Goal: Complete application form

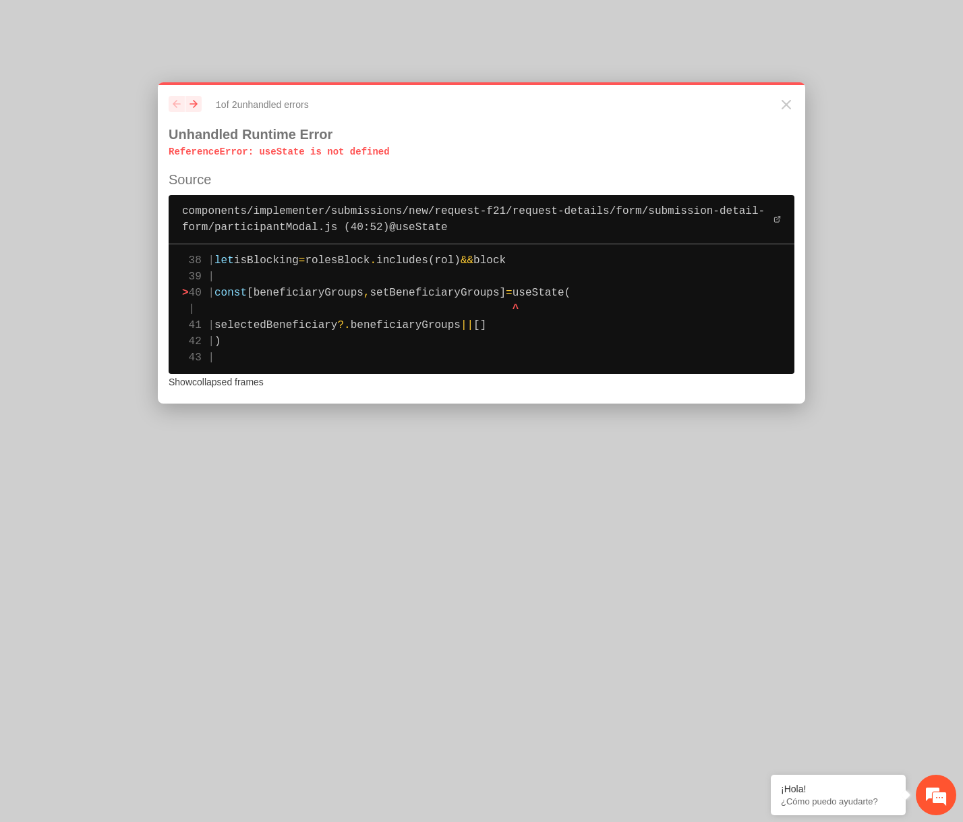
click at [454, 298] on span "setBeneficiaryGroups]" at bounding box center [438, 293] width 136 height 12
click at [454, 297] on span "setBeneficiaryGroups]" at bounding box center [438, 293] width 136 height 12
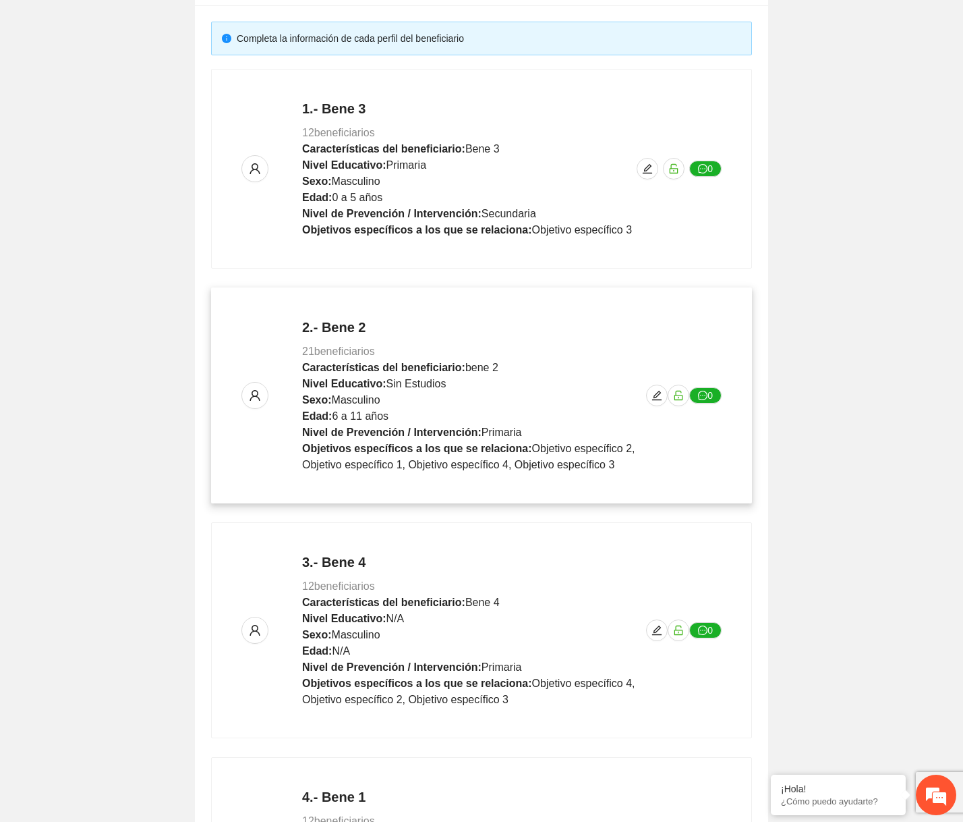
scroll to position [494, 0]
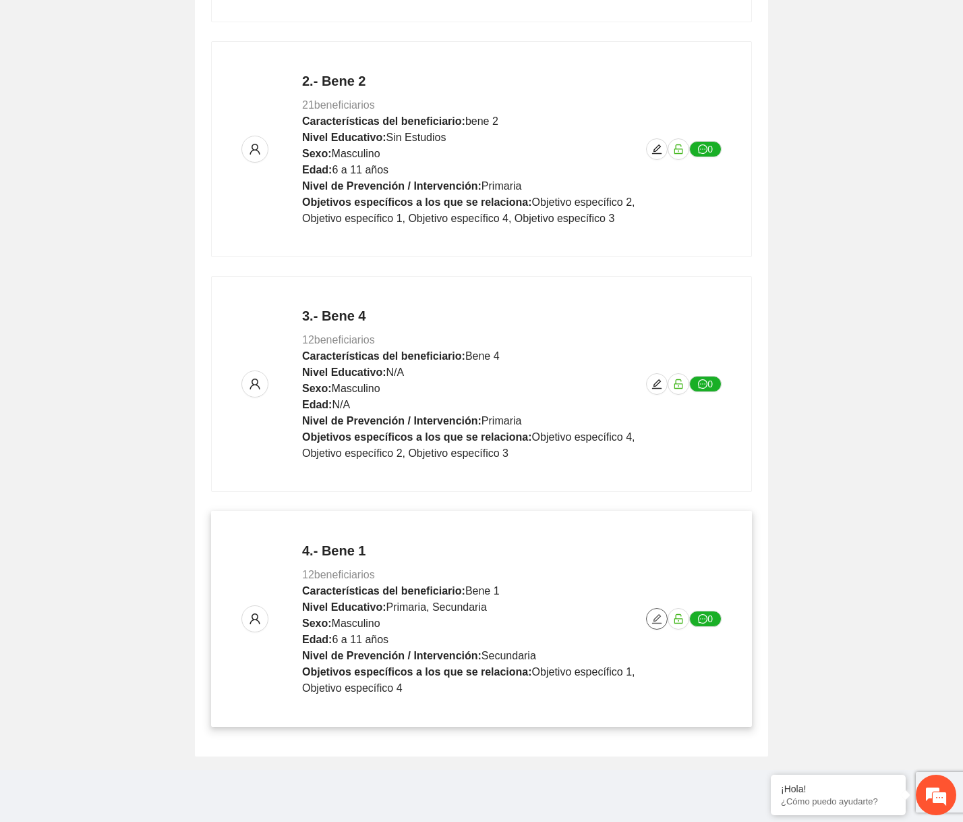
click at [648, 618] on span "edit" at bounding box center [657, 618] width 20 height 11
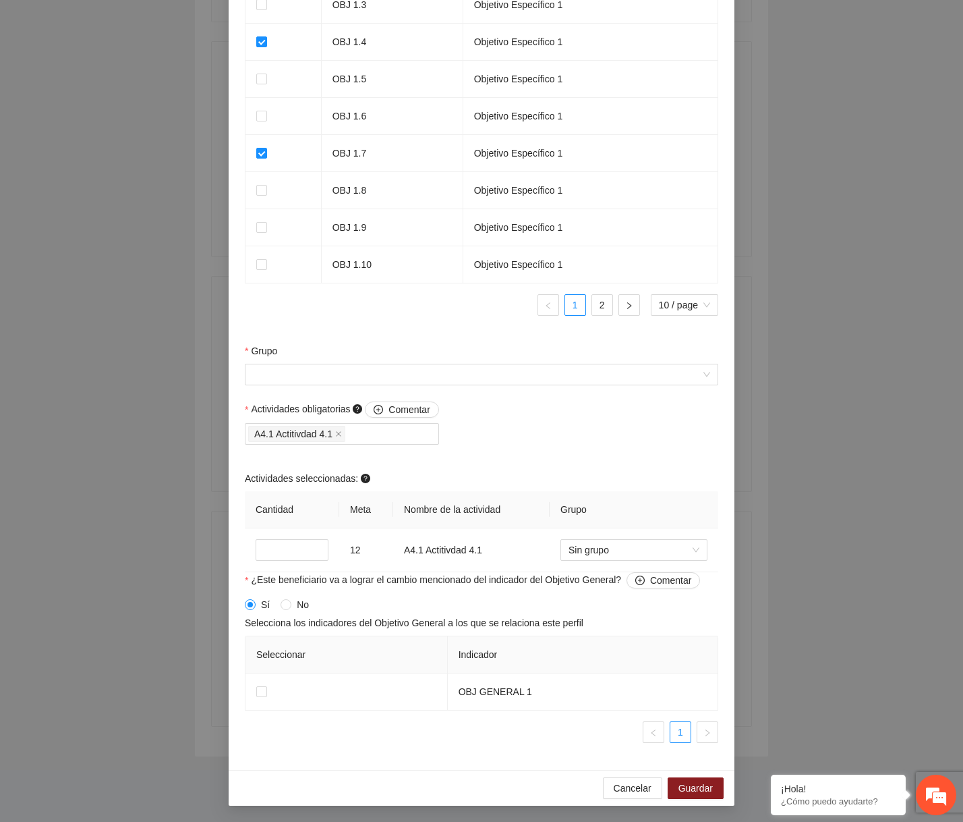
scroll to position [1021, 0]
click at [582, 553] on span "Sin grupo" at bounding box center [634, 550] width 131 height 20
click at [594, 472] on div "Actividades seleccionadas:" at bounding box center [482, 481] width 474 height 20
click at [620, 794] on span "Cancelar" at bounding box center [633, 788] width 38 height 15
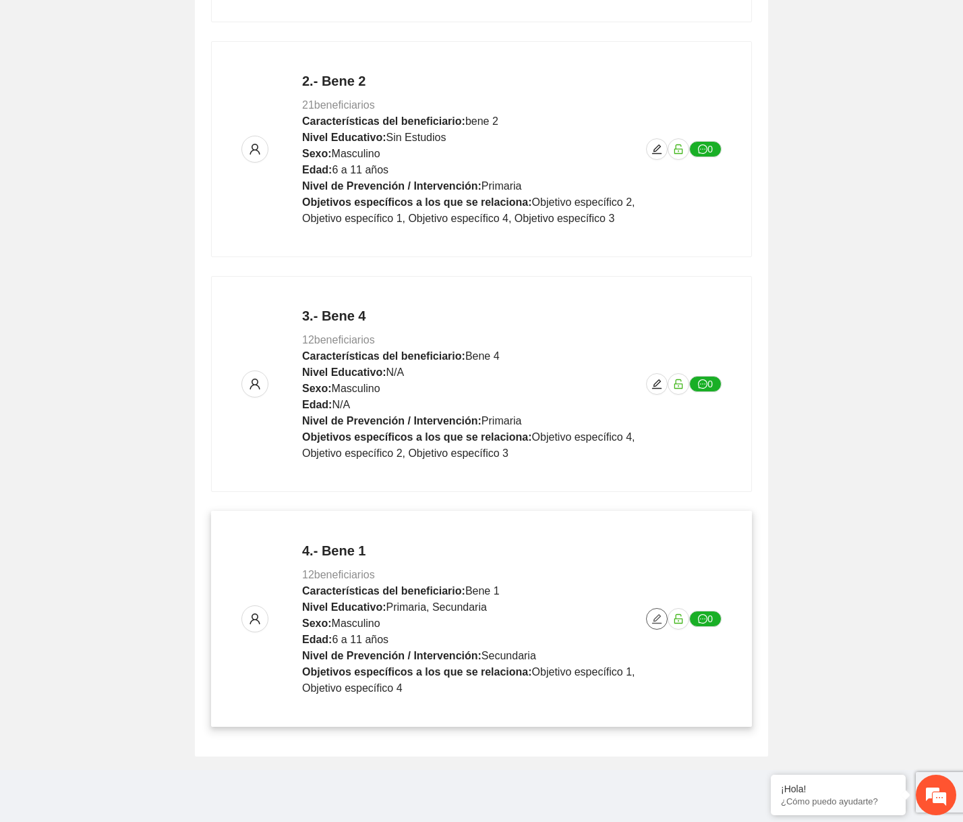
click at [661, 615] on icon "edit" at bounding box center [657, 618] width 11 height 11
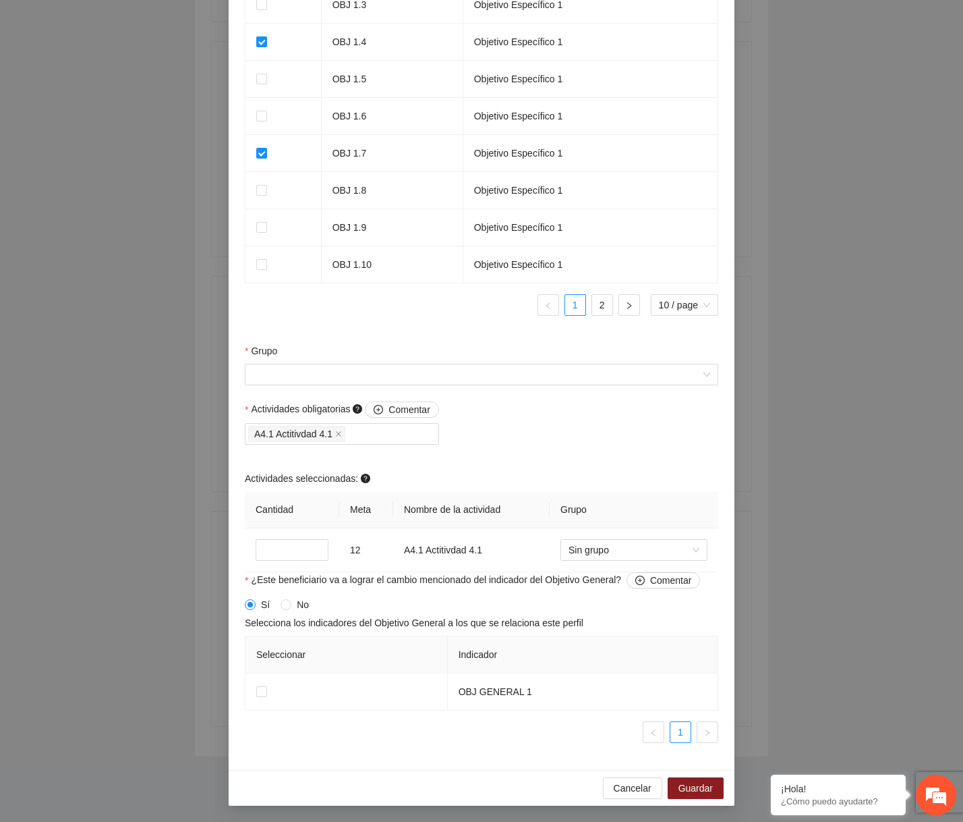
scroll to position [1021, 0]
click at [606, 555] on span "Sin grupo" at bounding box center [634, 550] width 131 height 20
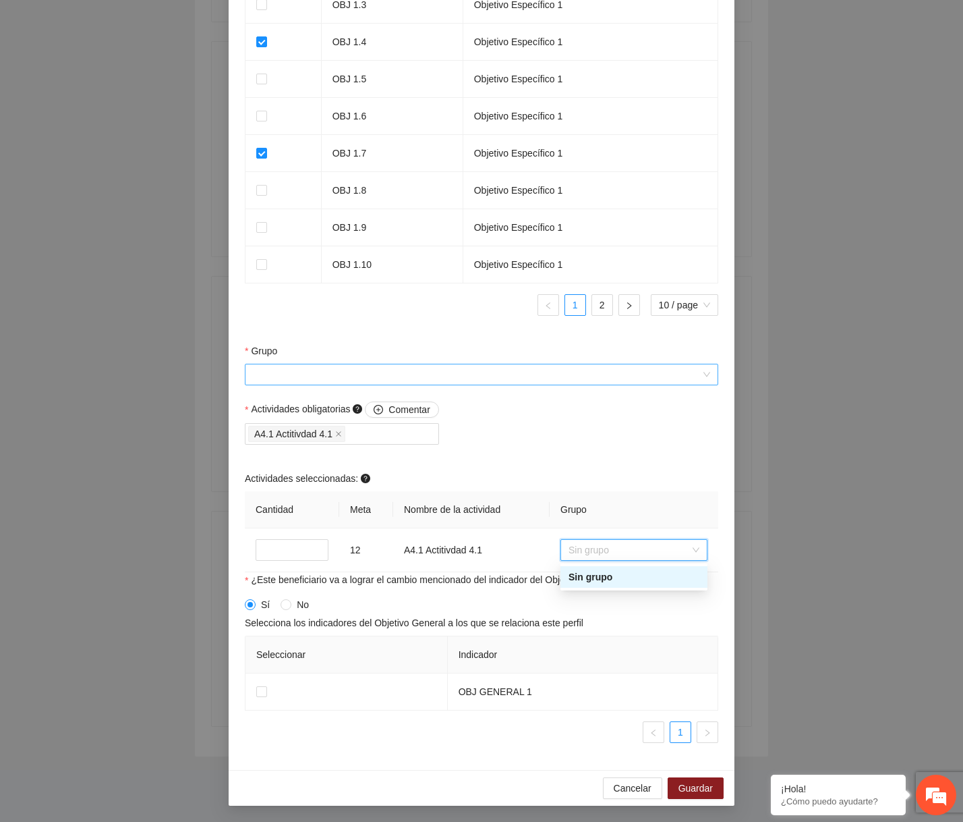
click at [563, 377] on input "Grupo" at bounding box center [477, 374] width 448 height 20
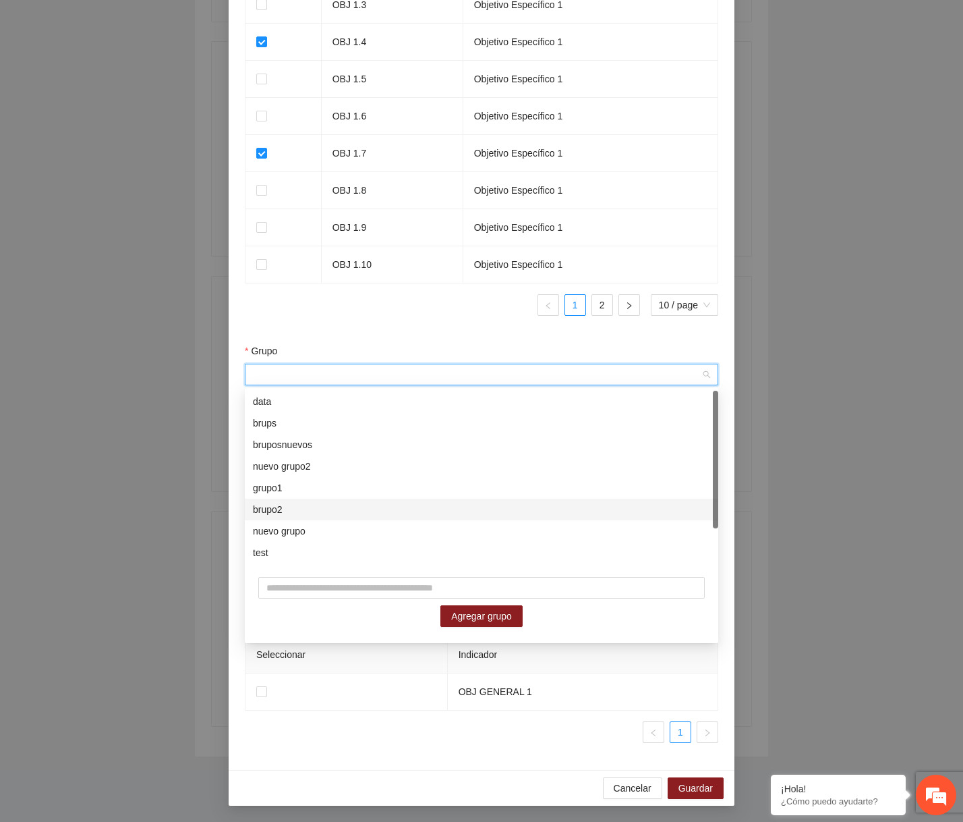
click at [459, 515] on div "brupo2" at bounding box center [481, 509] width 457 height 15
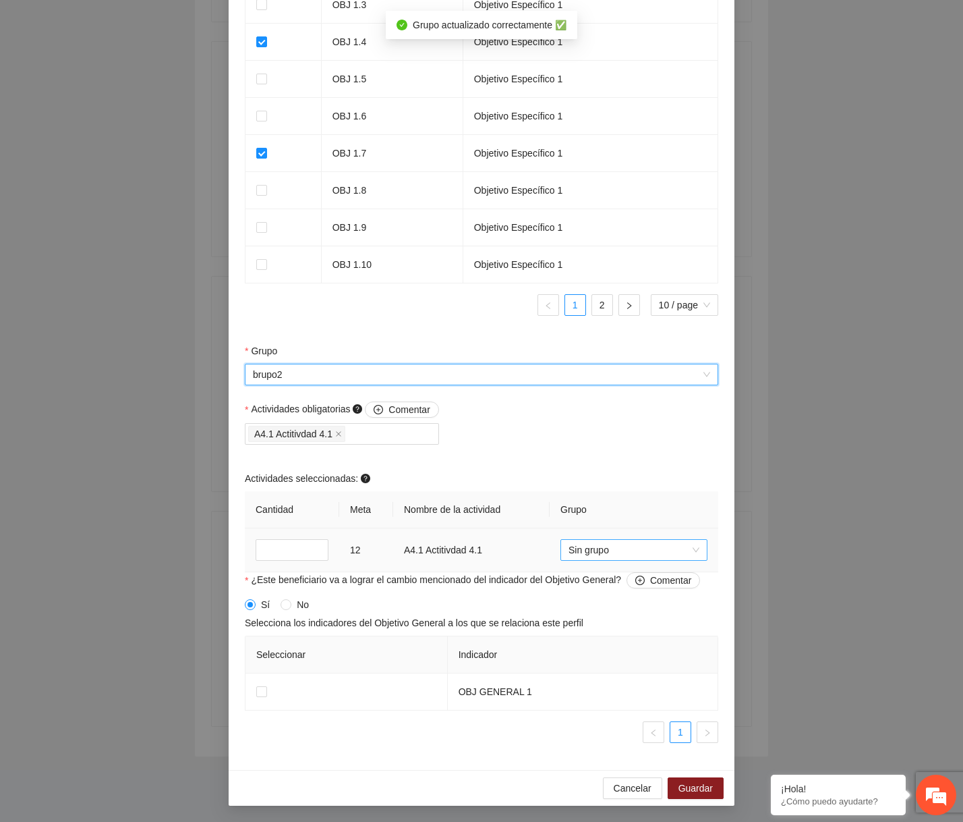
click at [615, 551] on span "Sin grupo" at bounding box center [634, 550] width 131 height 20
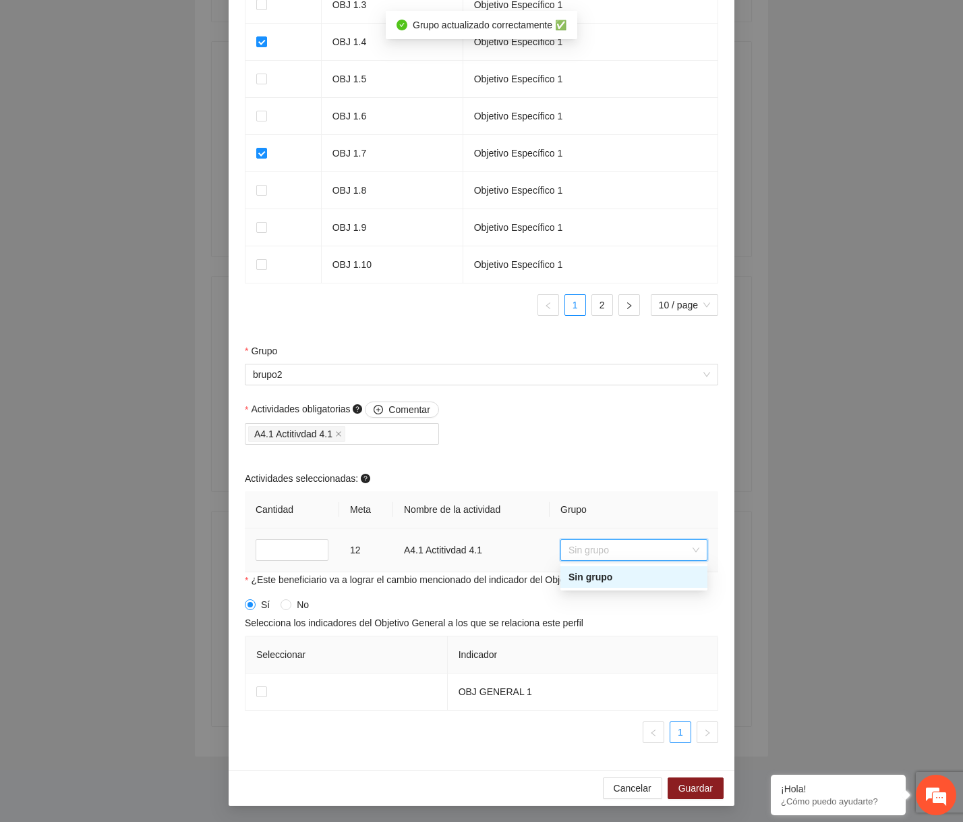
click at [602, 573] on div "Sin grupo" at bounding box center [634, 576] width 131 height 15
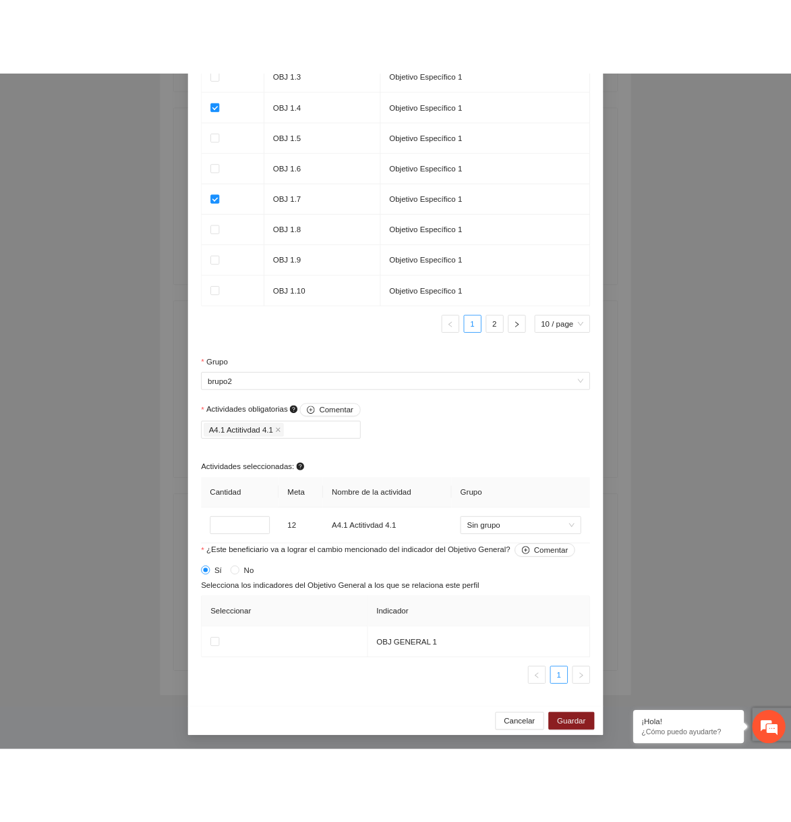
scroll to position [515, 0]
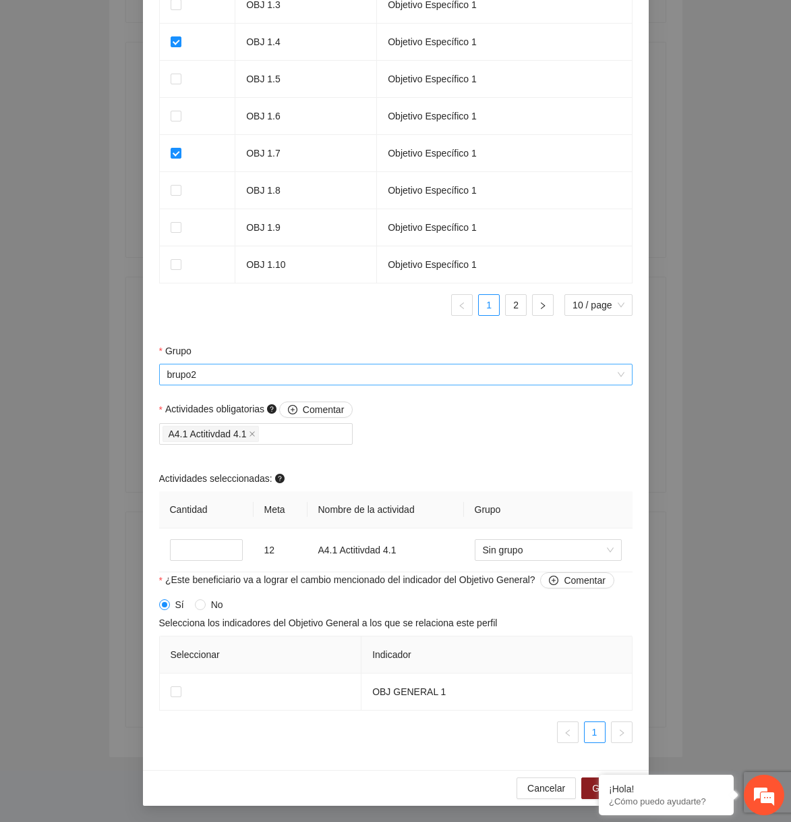
click at [439, 380] on span "brupo2" at bounding box center [395, 374] width 457 height 20
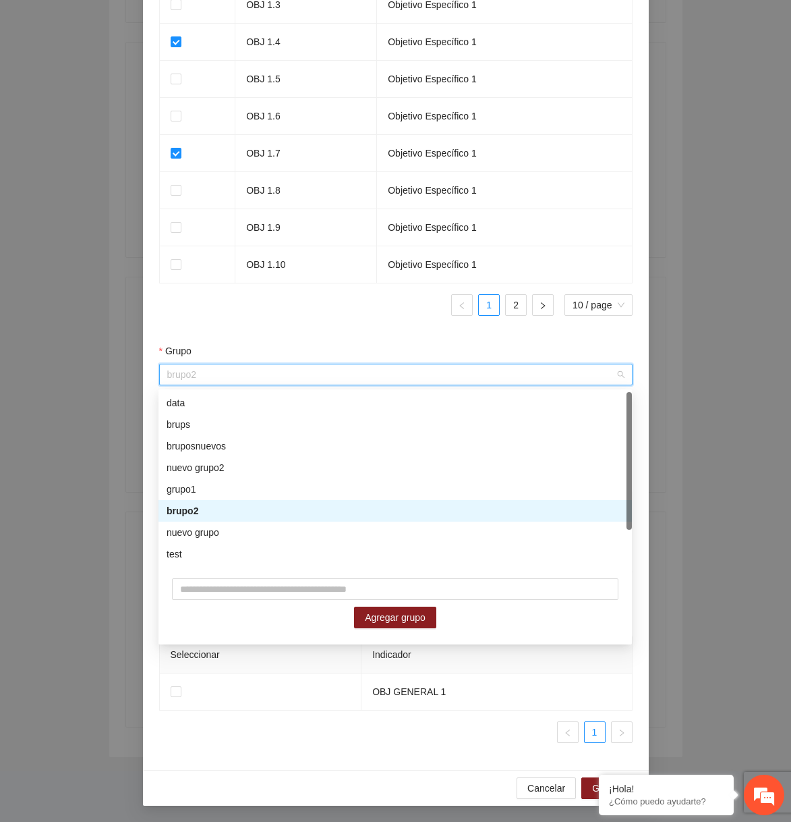
click at [309, 514] on div "brupo2" at bounding box center [395, 510] width 457 height 15
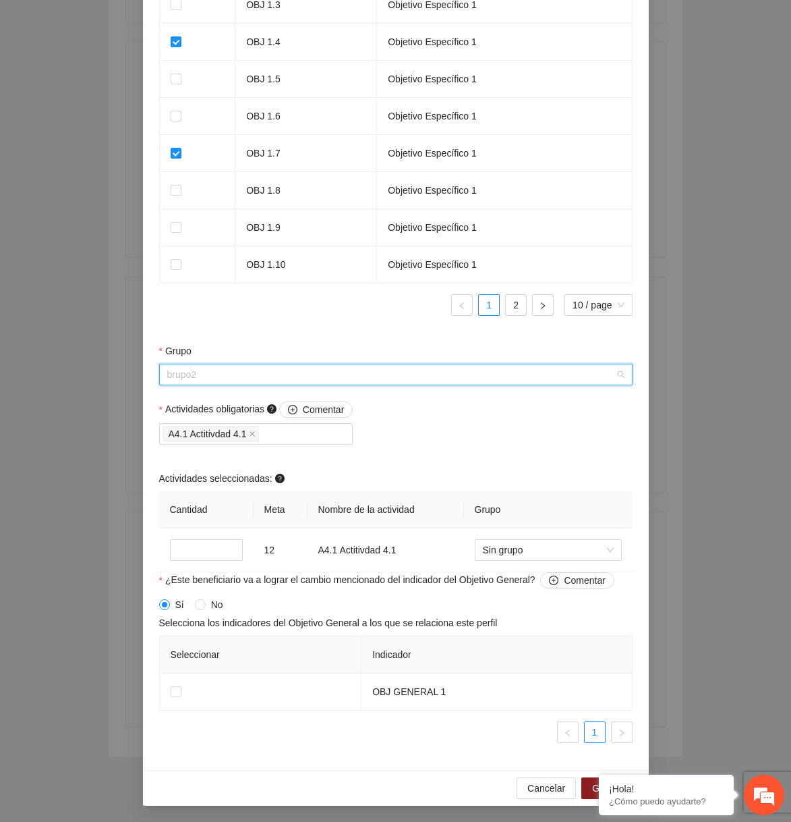
click at [247, 371] on span "brupo2" at bounding box center [395, 374] width 457 height 20
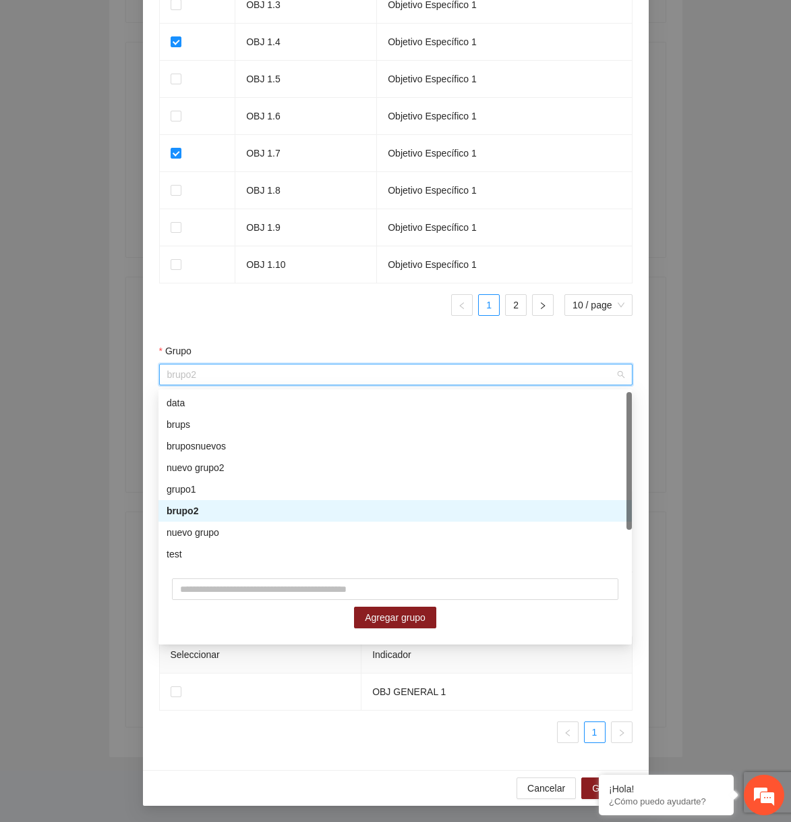
click at [218, 506] on div "brupo2" at bounding box center [395, 510] width 457 height 15
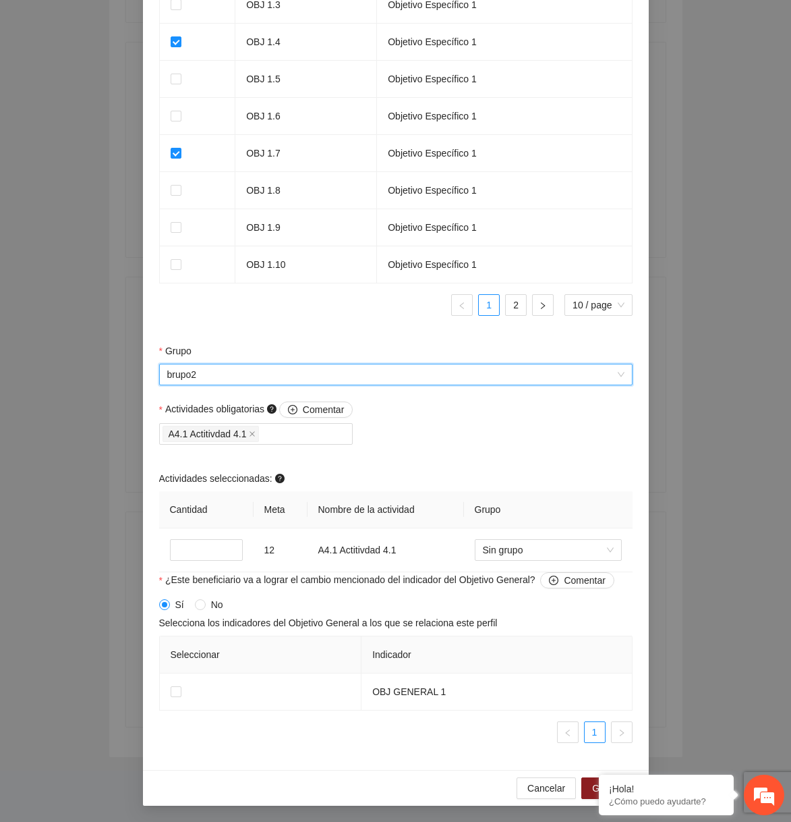
click at [528, 372] on span "brupo2" at bounding box center [395, 374] width 457 height 20
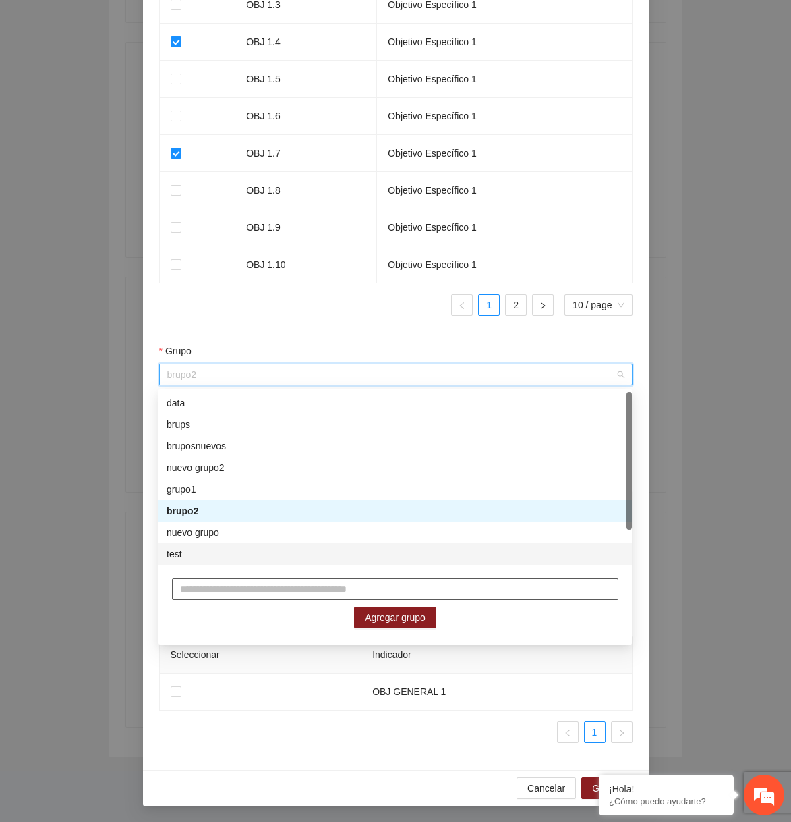
click at [305, 590] on input "text" at bounding box center [395, 589] width 447 height 22
type input "*****"
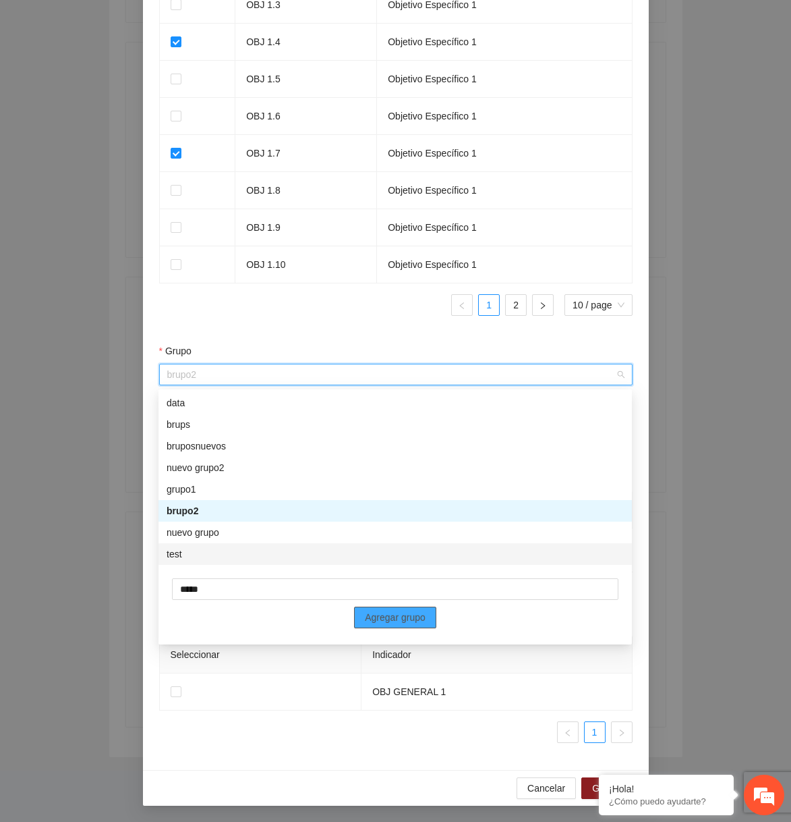
click at [379, 613] on span "Agregar grupo" at bounding box center [395, 617] width 61 height 15
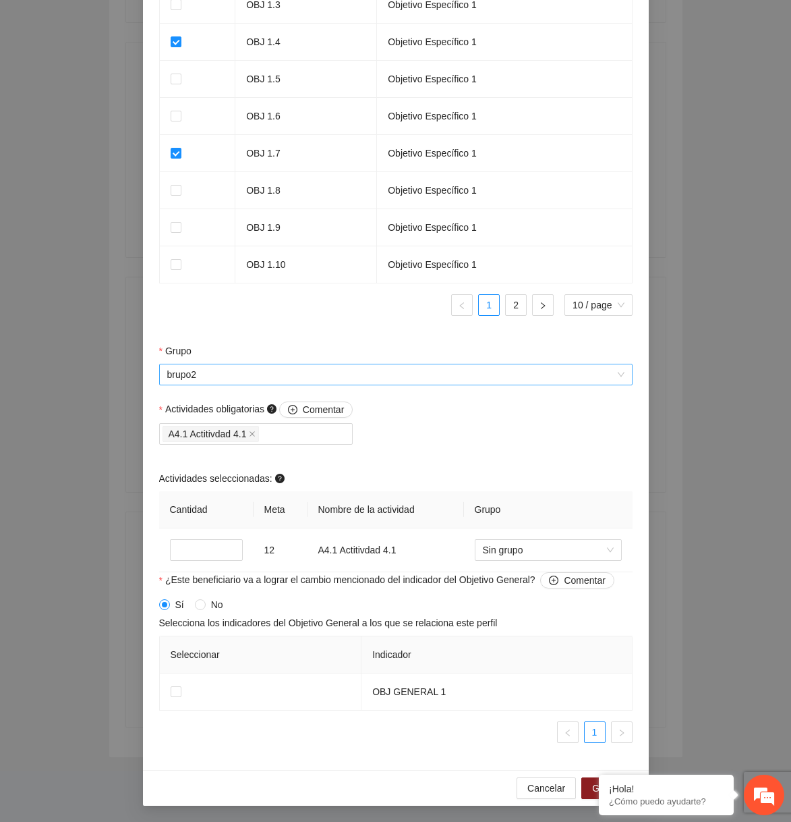
click at [438, 370] on span "brupo2" at bounding box center [395, 374] width 457 height 20
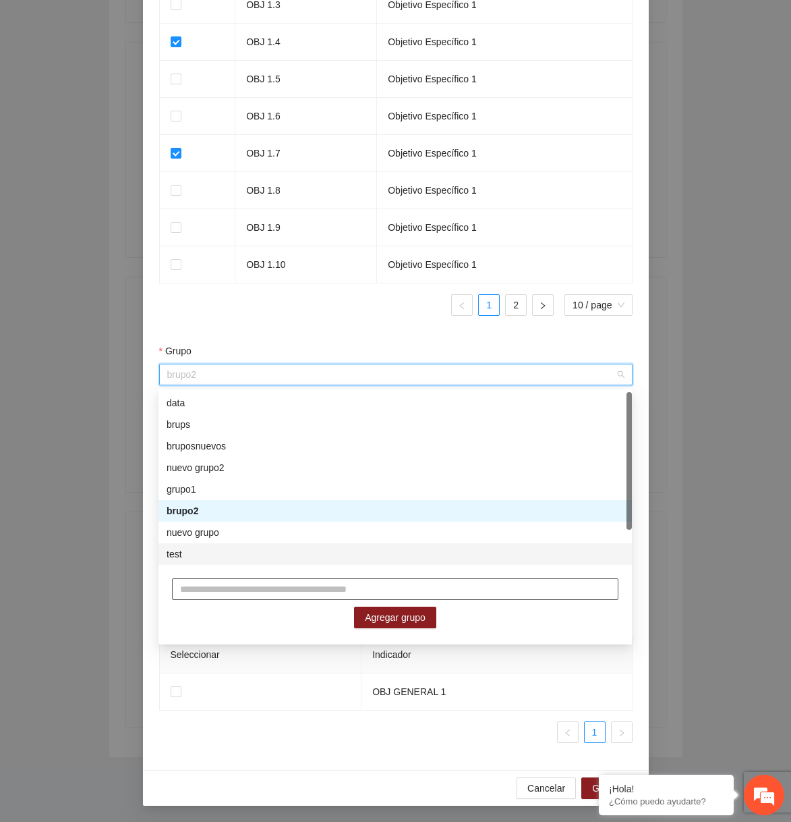
click at [302, 596] on input "text" at bounding box center [395, 589] width 447 height 22
type input "***"
click at [396, 613] on span "Agregar grupo" at bounding box center [395, 617] width 61 height 15
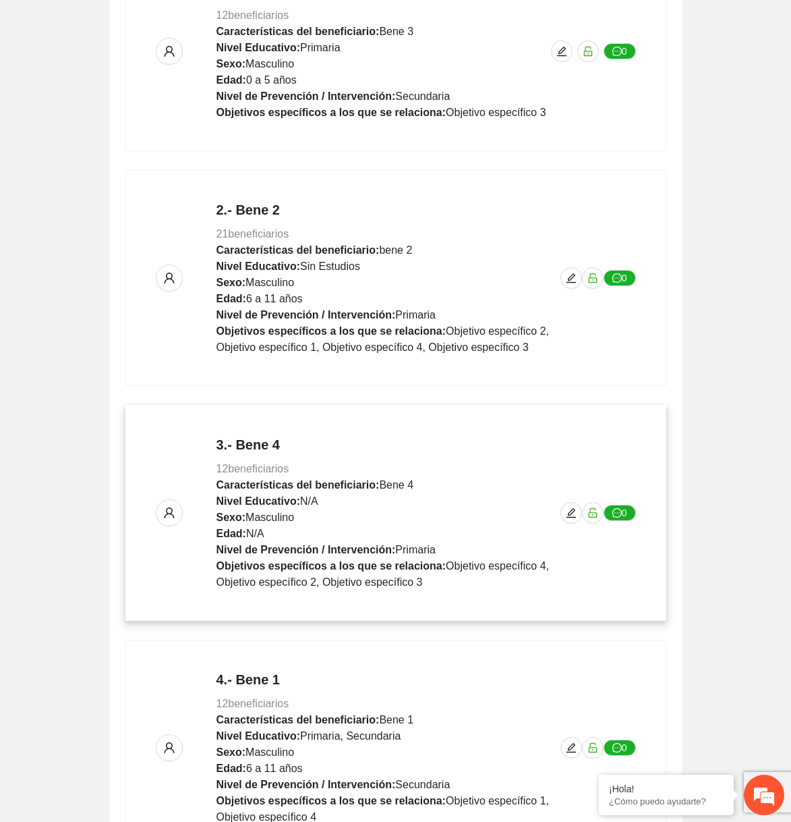
scroll to position [497, 0]
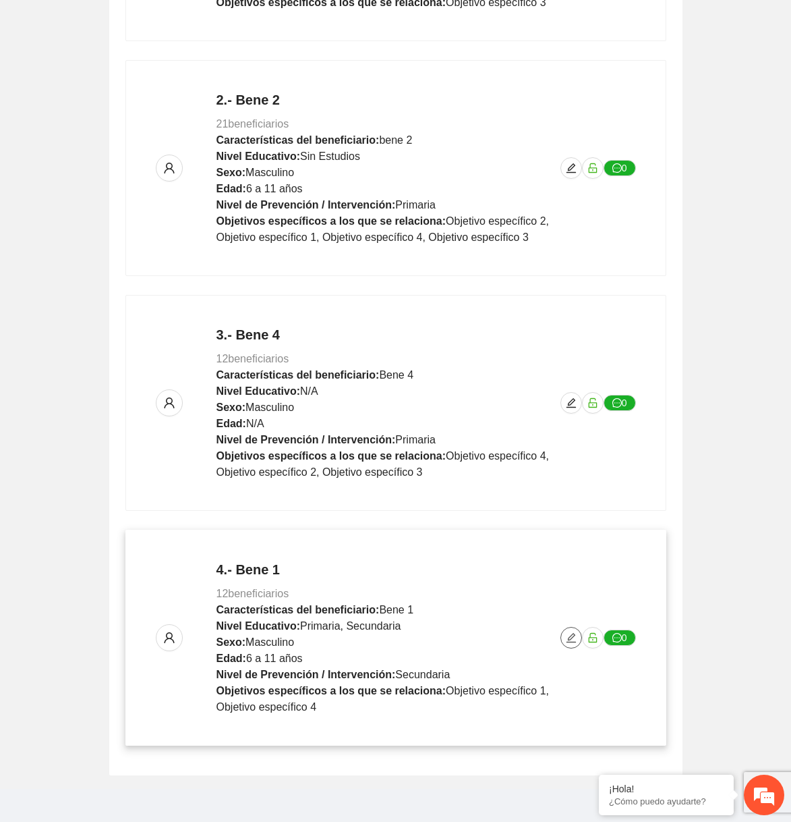
click at [571, 638] on icon "edit" at bounding box center [571, 637] width 11 height 11
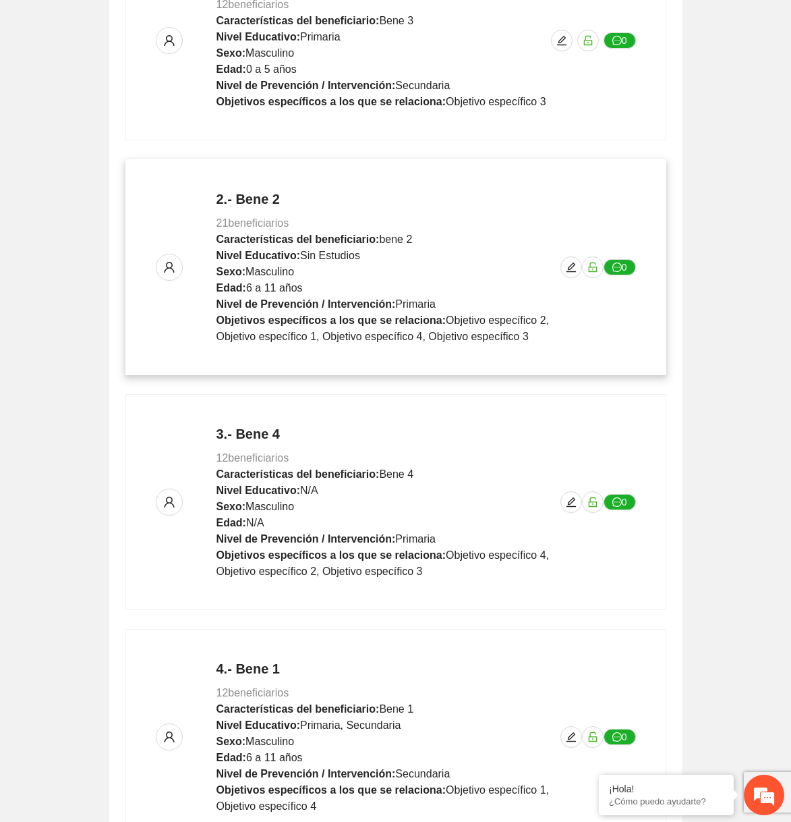
scroll to position [515, 0]
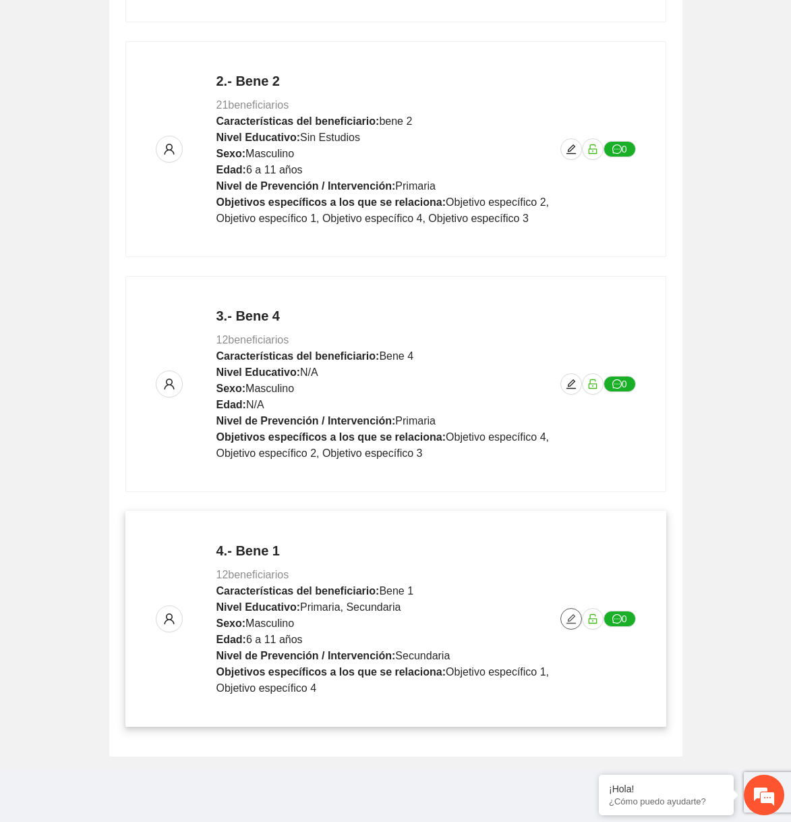
click at [569, 619] on icon "edit" at bounding box center [571, 618] width 11 height 11
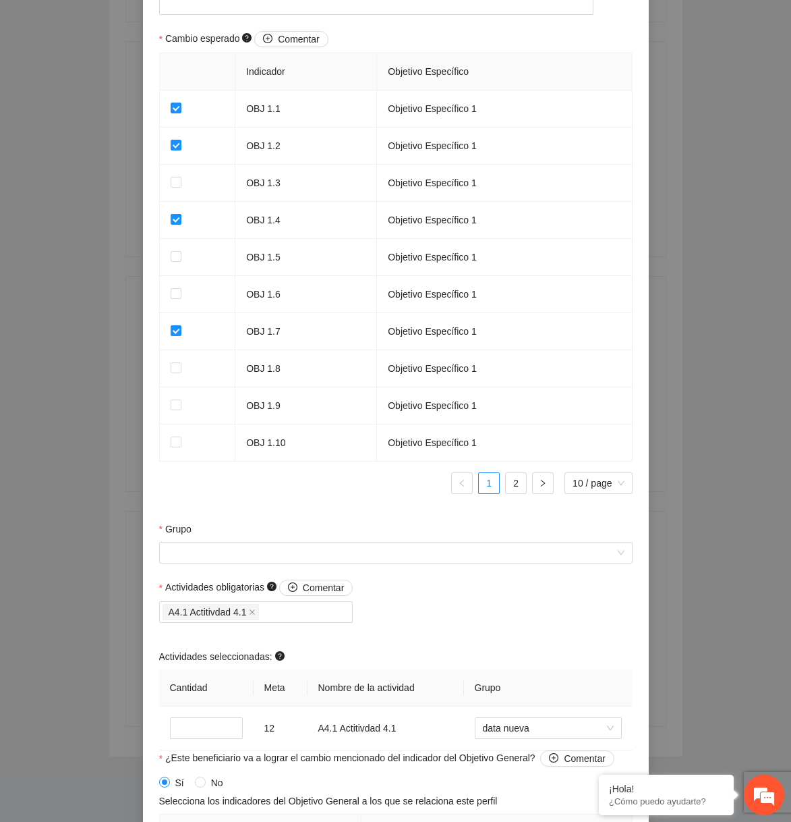
scroll to position [882, 0]
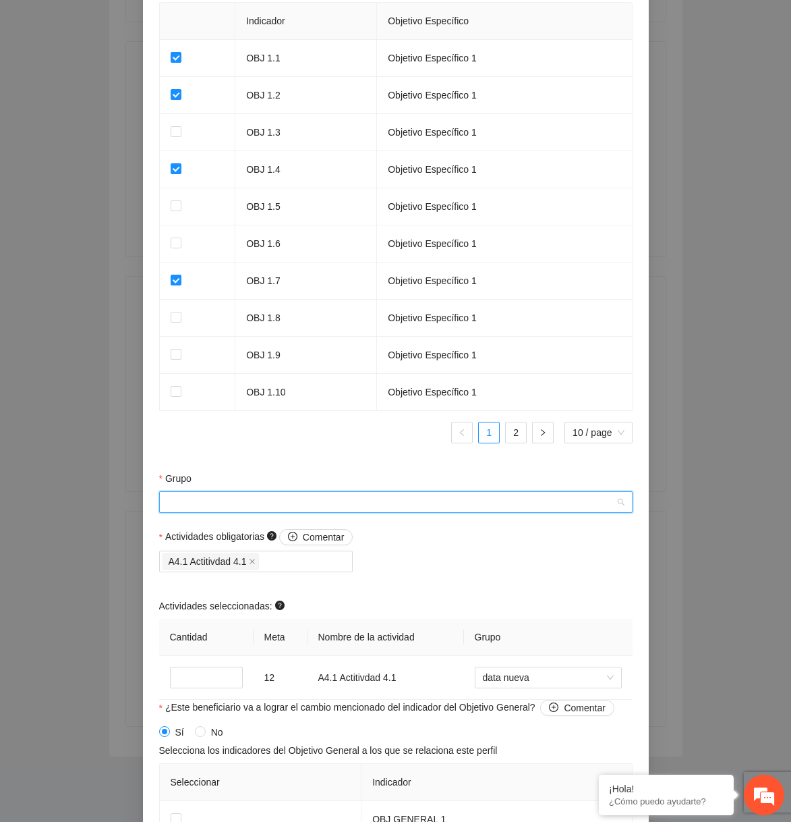
click at [283, 512] on input "Grupo" at bounding box center [391, 502] width 448 height 20
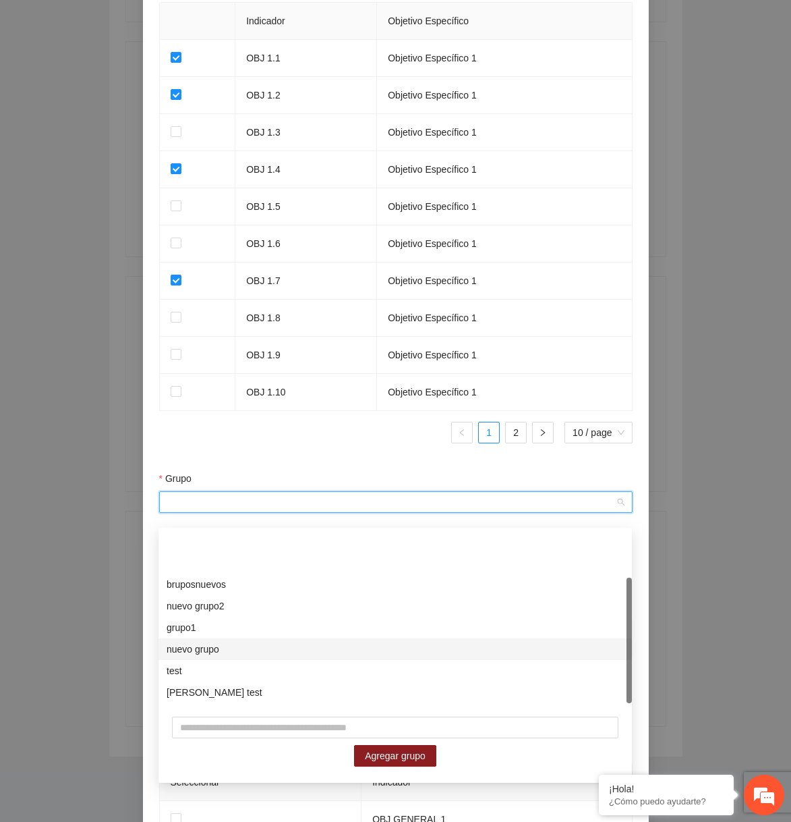
scroll to position [65, 0]
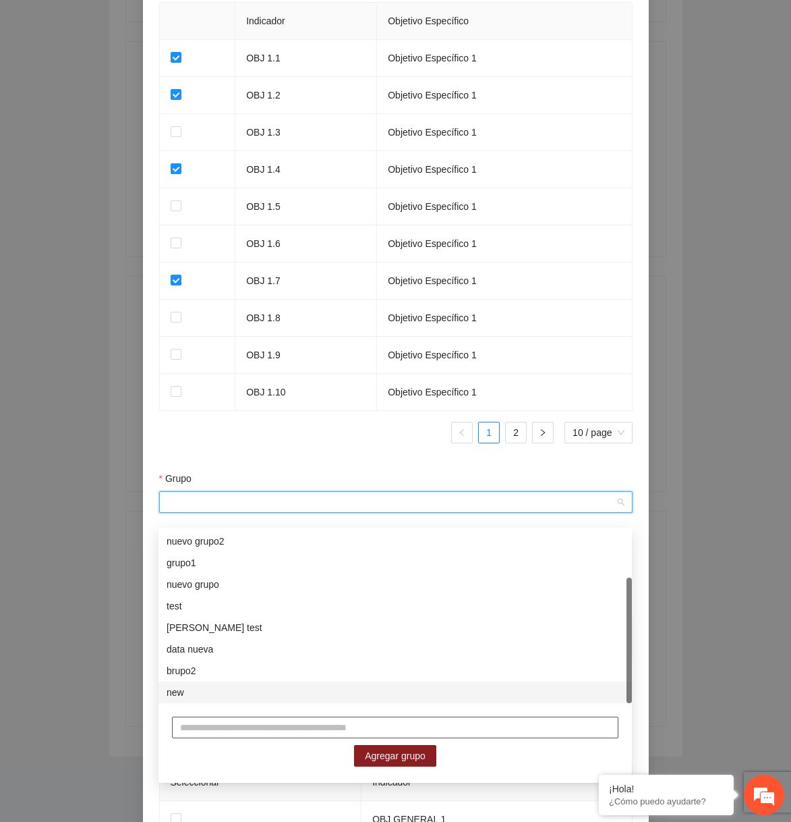
click at [258, 723] on input "text" at bounding box center [395, 727] width 447 height 22
type input "**********"
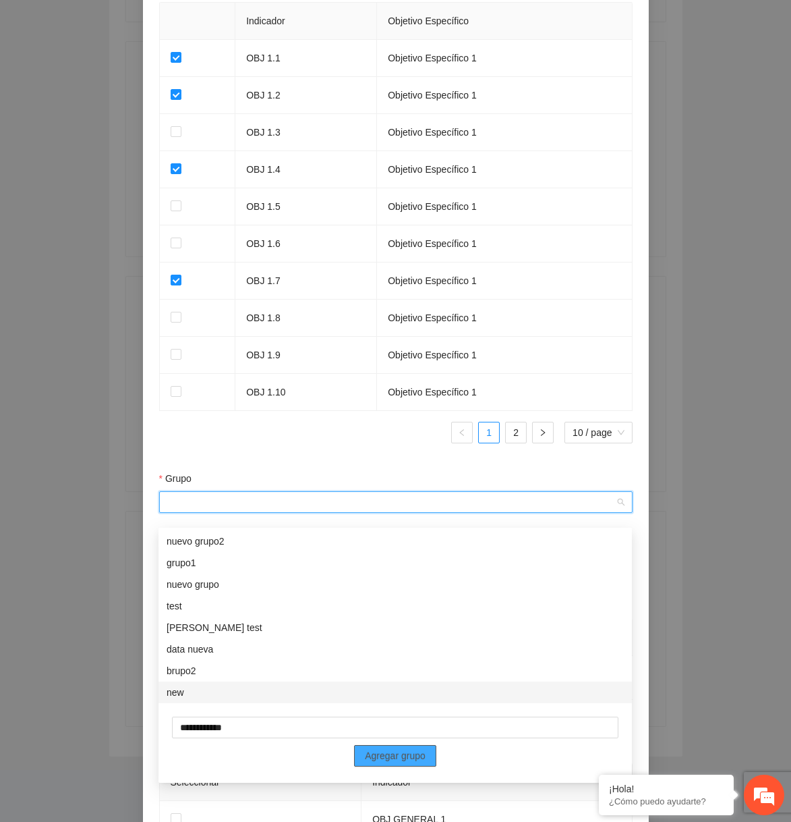
click at [373, 765] on button "Agregar grupo" at bounding box center [395, 756] width 82 height 22
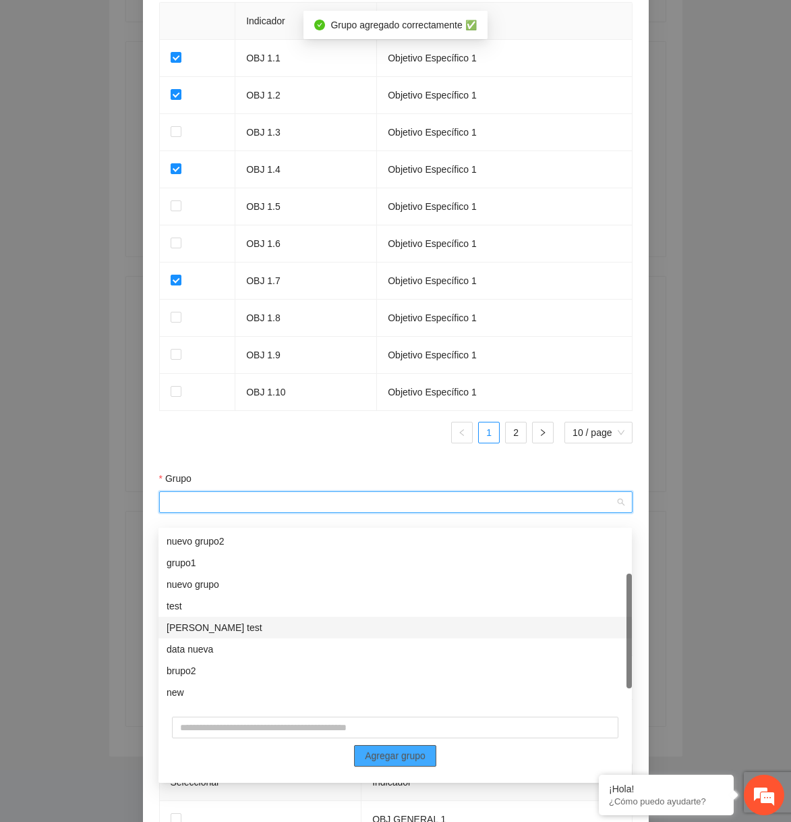
scroll to position [86, 0]
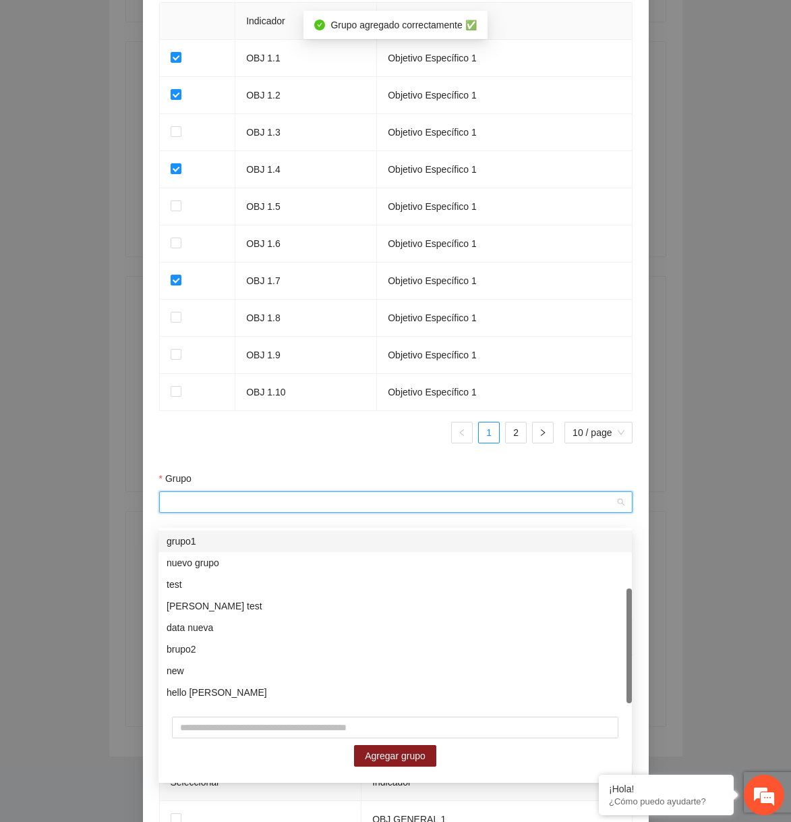
click at [344, 443] on ul "1 2 10 / page" at bounding box center [396, 433] width 474 height 22
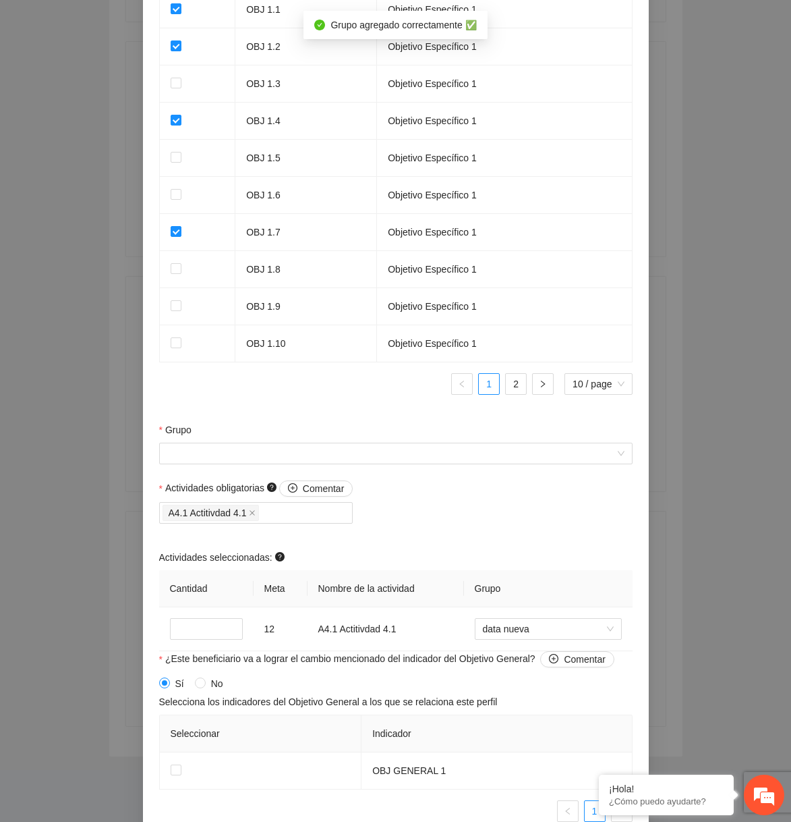
scroll to position [1021, 0]
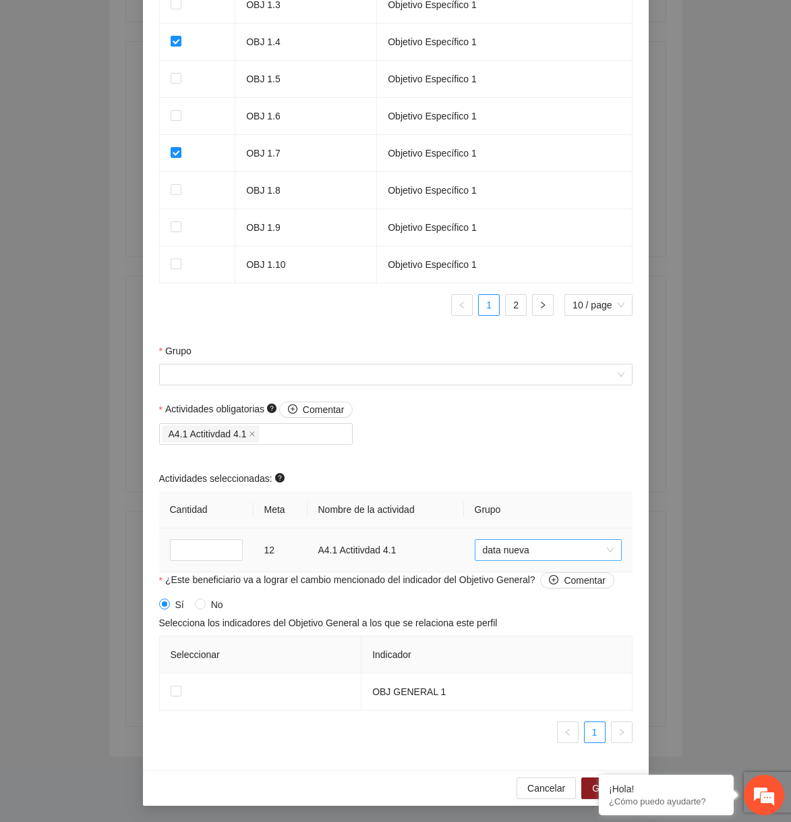
click at [544, 555] on span "data nueva" at bounding box center [548, 550] width 131 height 20
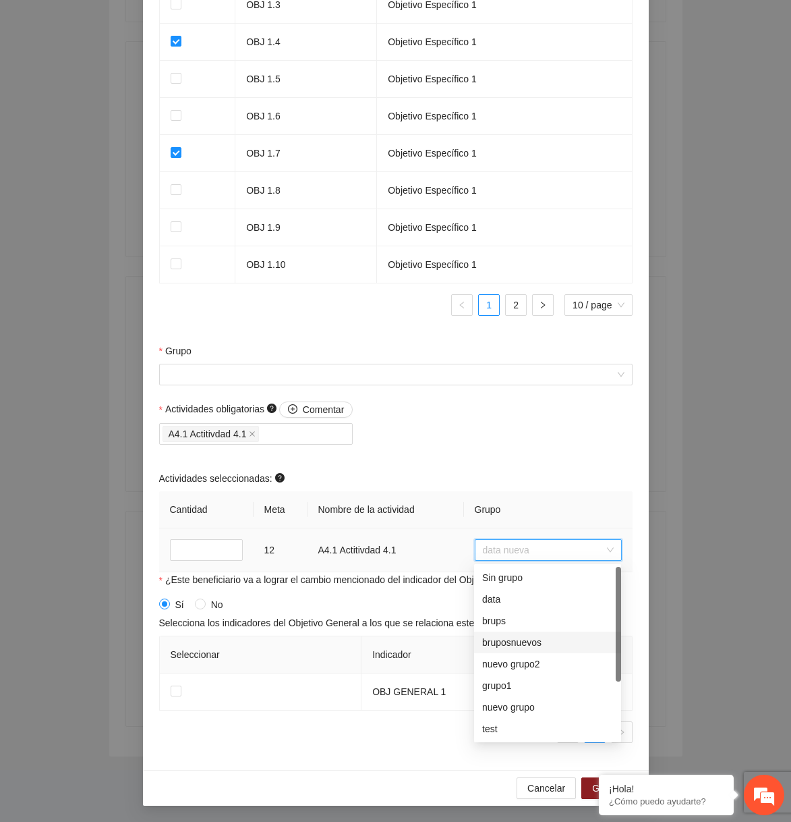
scroll to position [86, 0]
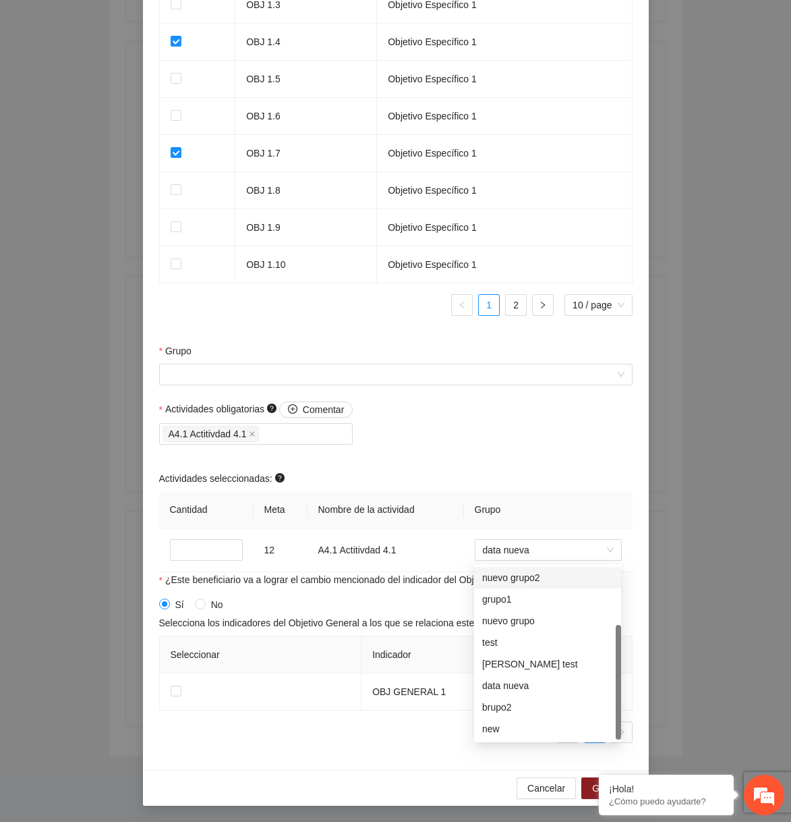
click at [493, 450] on div "Actividades obligatorias Comentar A4.1 Actitivdad 4.1 Actividades seleccionadas…" at bounding box center [396, 486] width 480 height 171
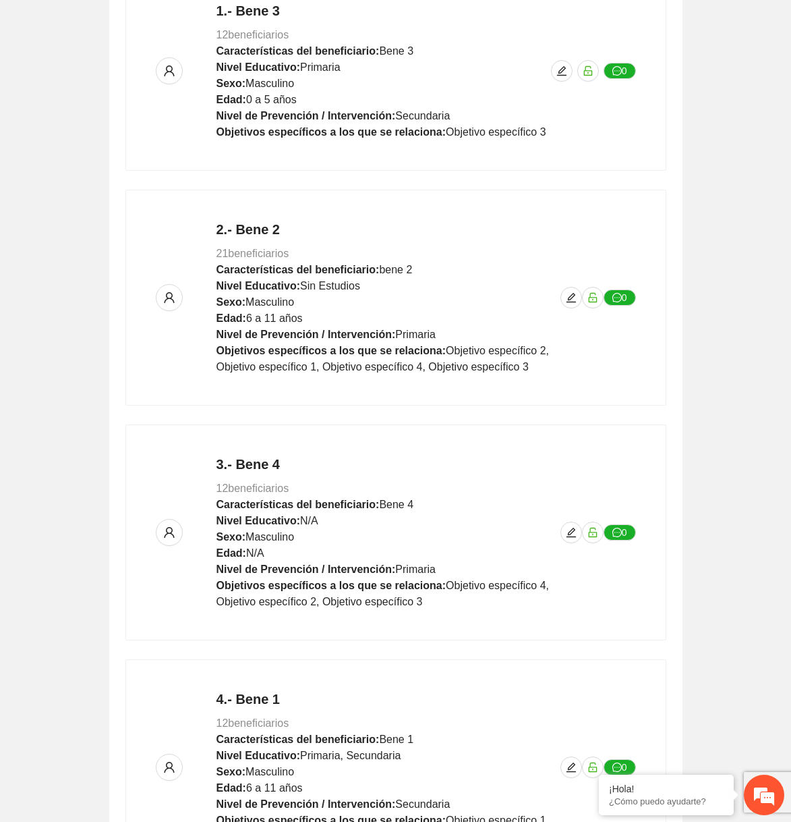
scroll to position [515, 0]
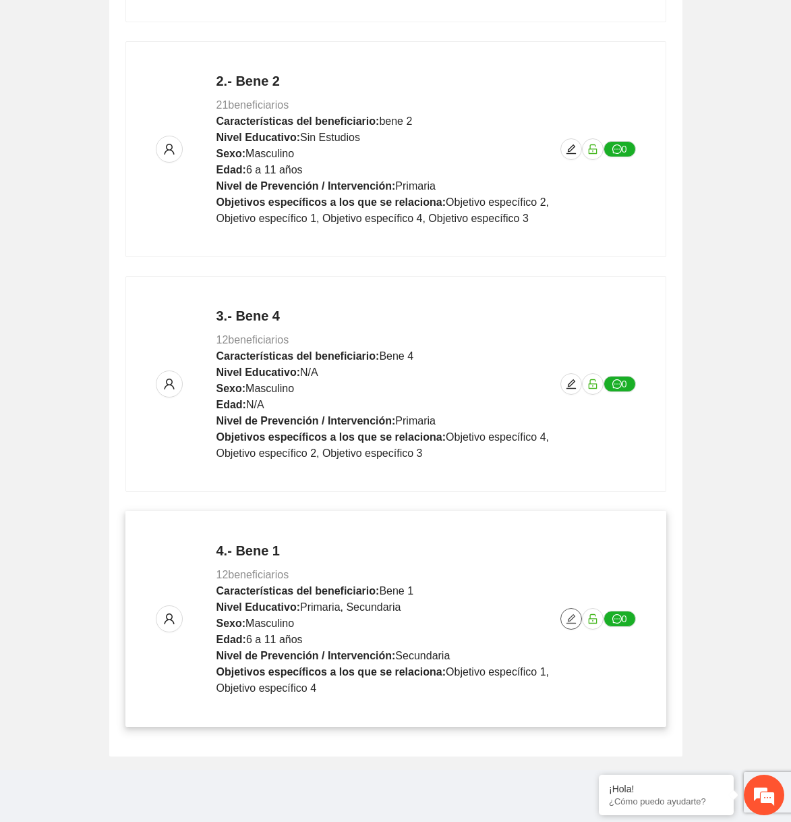
click at [571, 613] on icon "edit" at bounding box center [571, 618] width 11 height 11
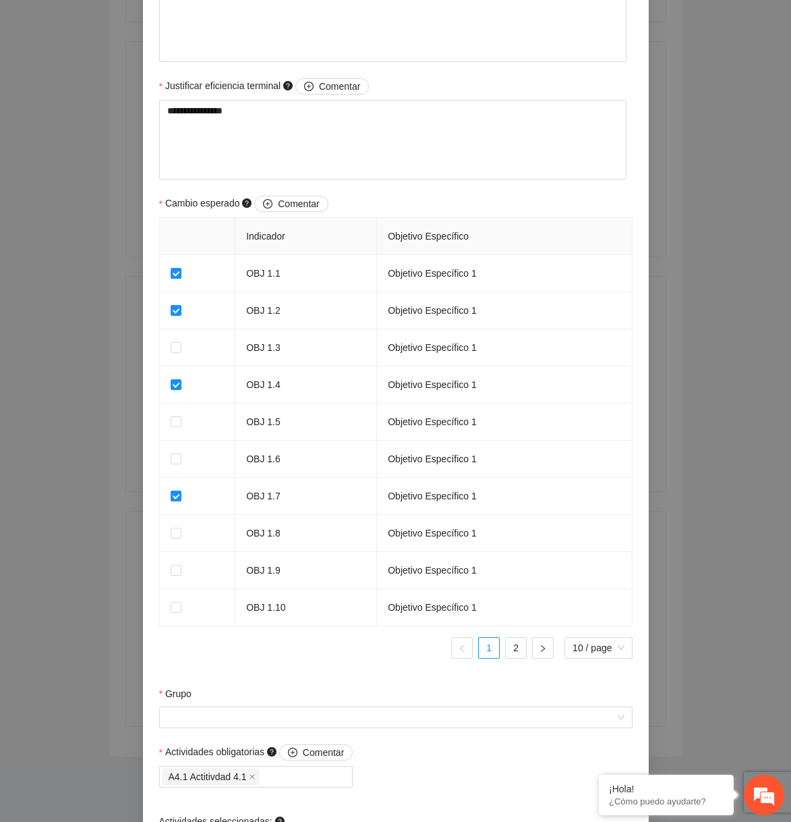
scroll to position [1021, 0]
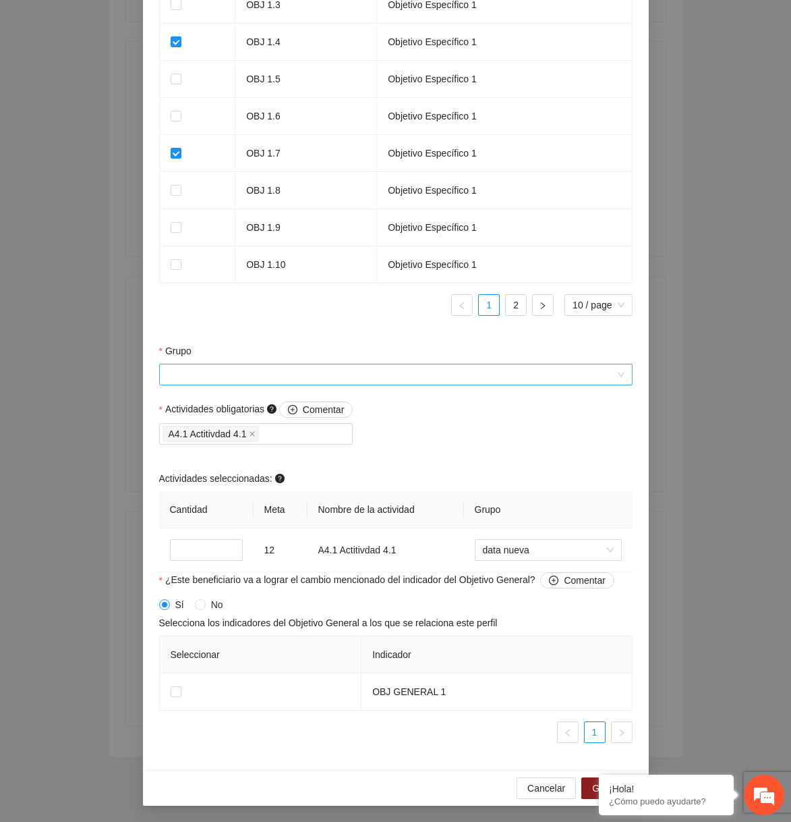
click at [415, 385] on input "Grupo" at bounding box center [391, 374] width 448 height 20
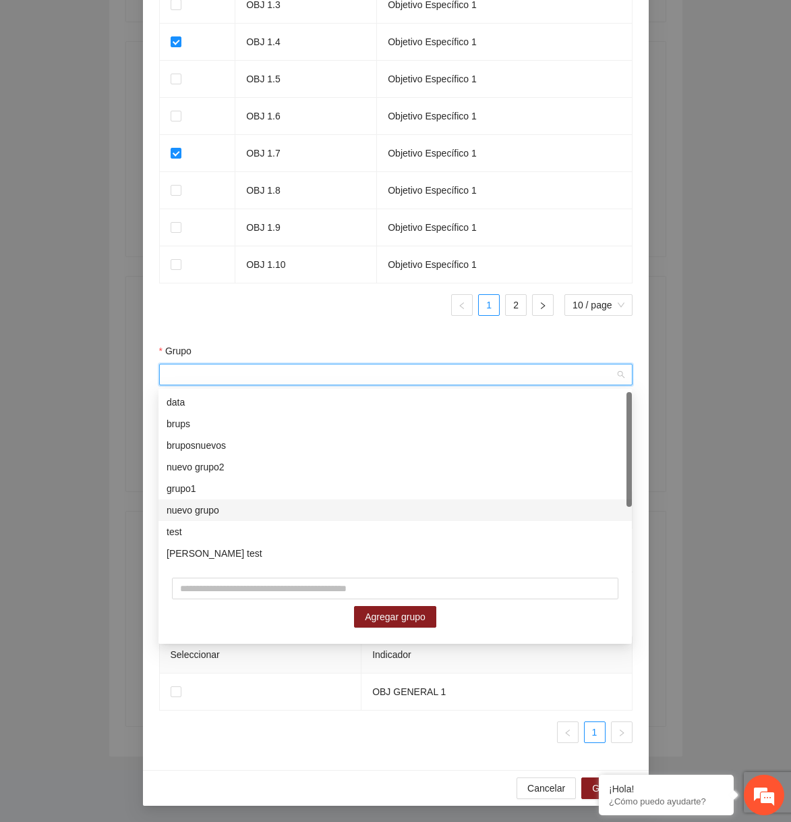
scroll to position [86, 0]
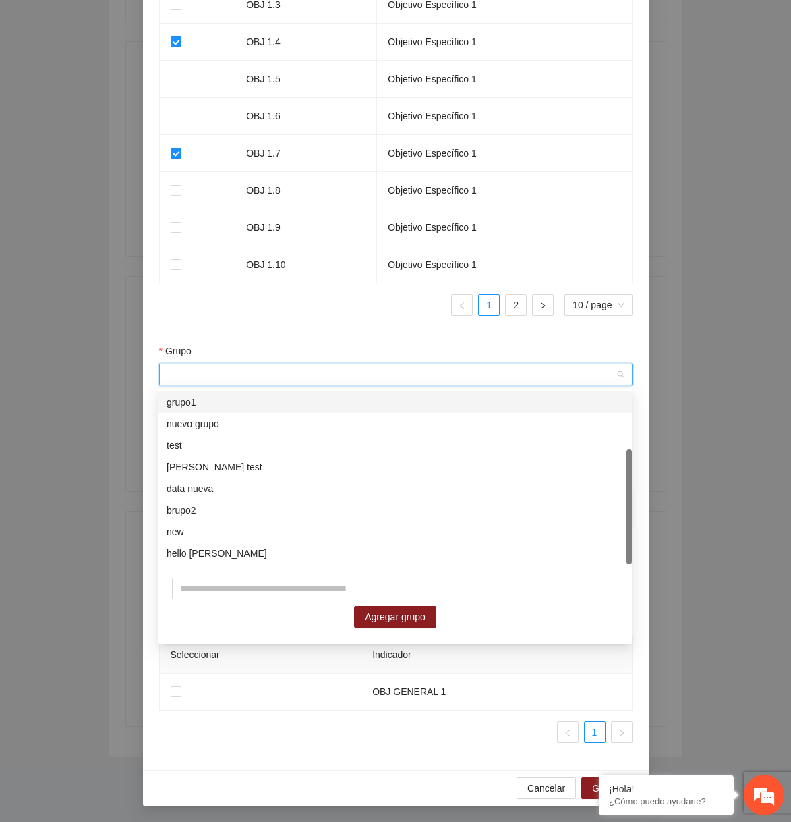
click at [338, 383] on input "Grupo" at bounding box center [391, 374] width 448 height 20
click at [356, 322] on div "Indicador Objetivo Específico OBJ 1.1 Objetivo Específico 1 OBJ 1.2 Objetivo Es…" at bounding box center [396, 101] width 474 height 452
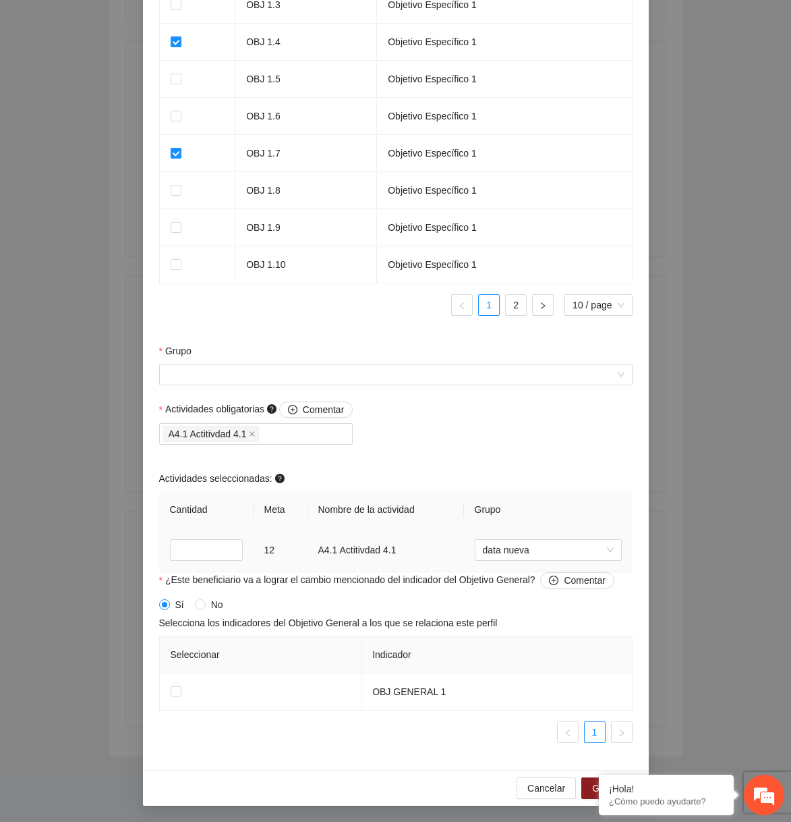
click at [517, 565] on td "data nueva" at bounding box center [548, 550] width 169 height 44
click at [526, 550] on span "data nueva" at bounding box center [548, 550] width 131 height 20
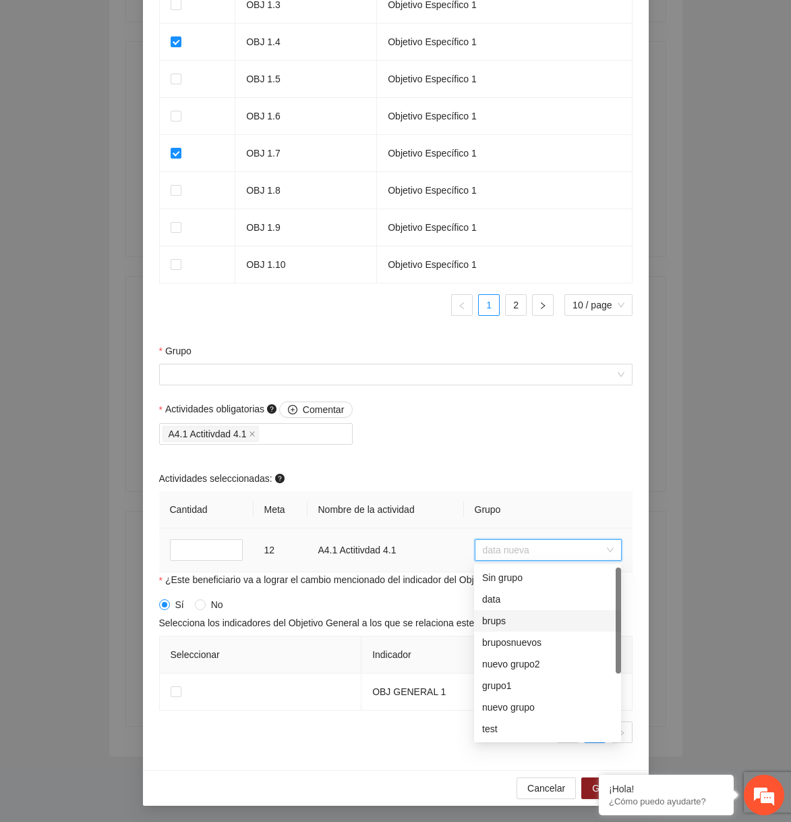
scroll to position [107, 0]
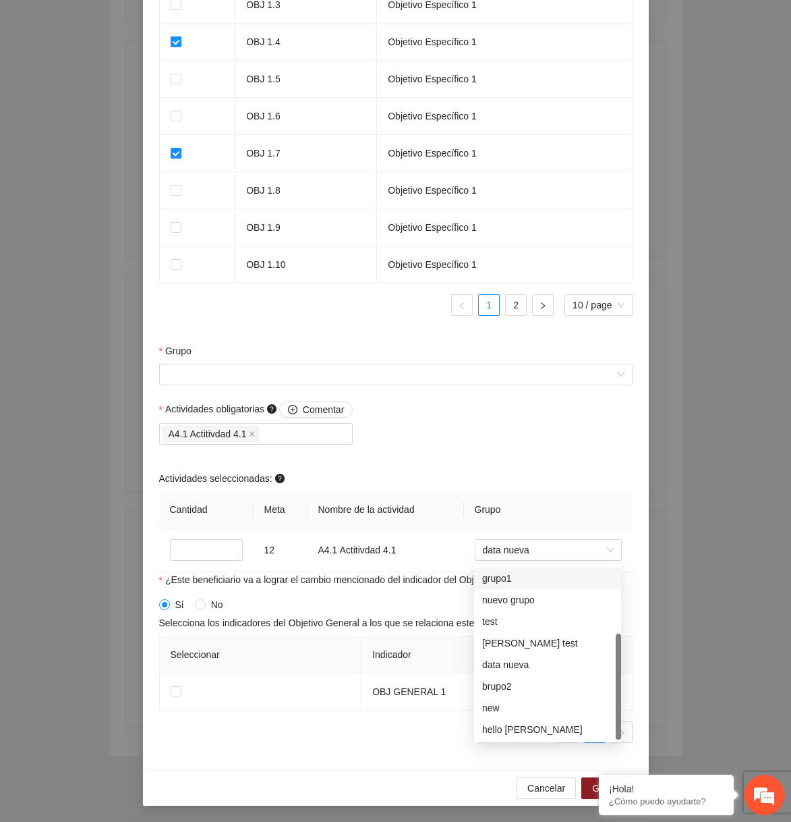
click at [508, 420] on div "Actividades obligatorias Comentar A4.1 Actitivdad 4.1 Actividades seleccionadas…" at bounding box center [396, 486] width 480 height 171
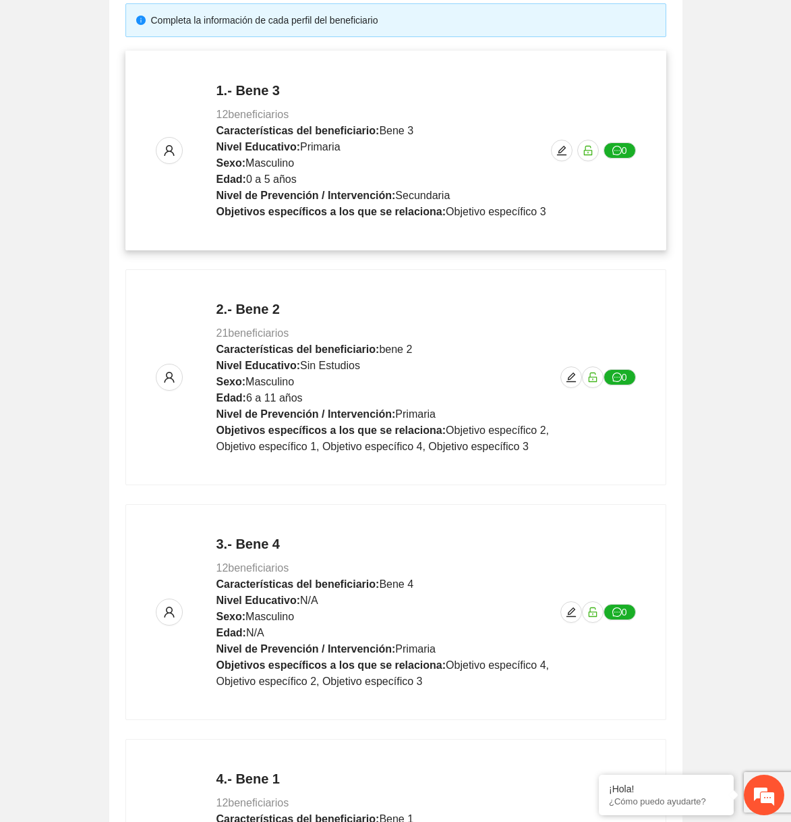
scroll to position [515, 0]
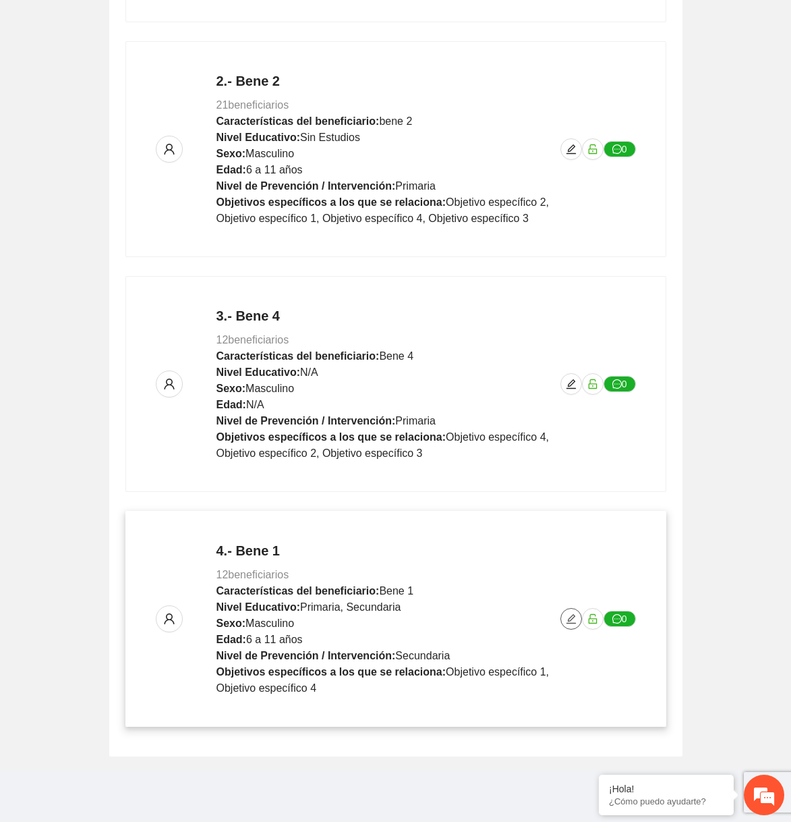
click at [571, 615] on icon "edit" at bounding box center [571, 618] width 9 height 9
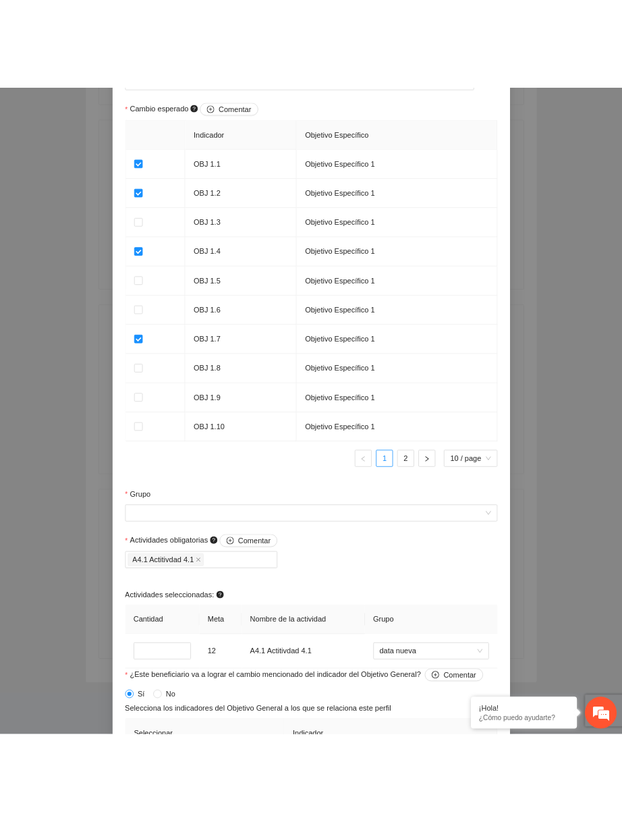
scroll to position [1021, 0]
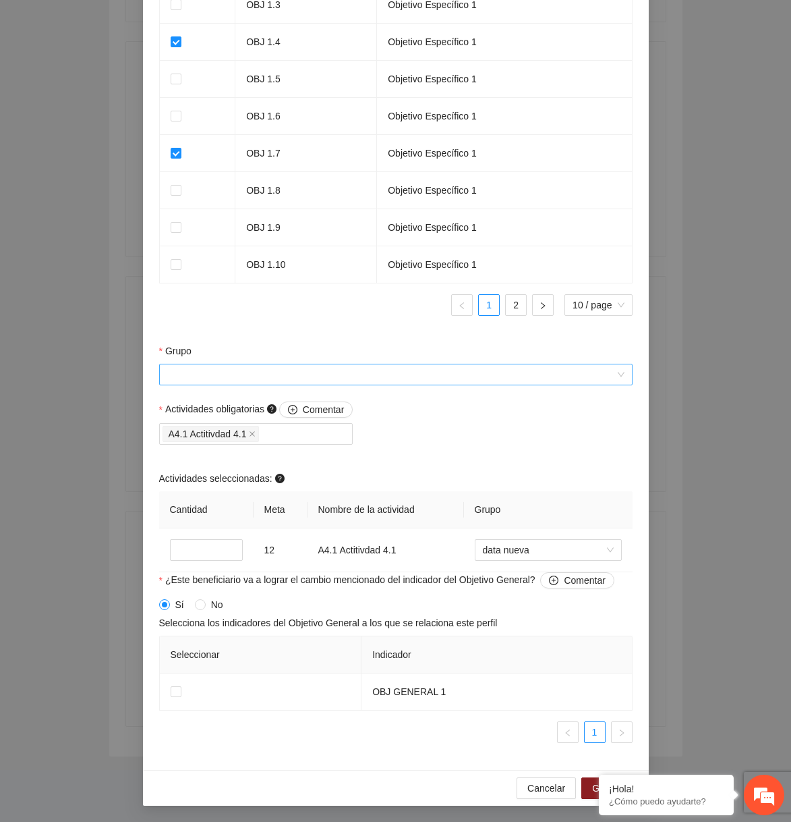
click at [424, 380] on input "Grupo" at bounding box center [391, 374] width 448 height 20
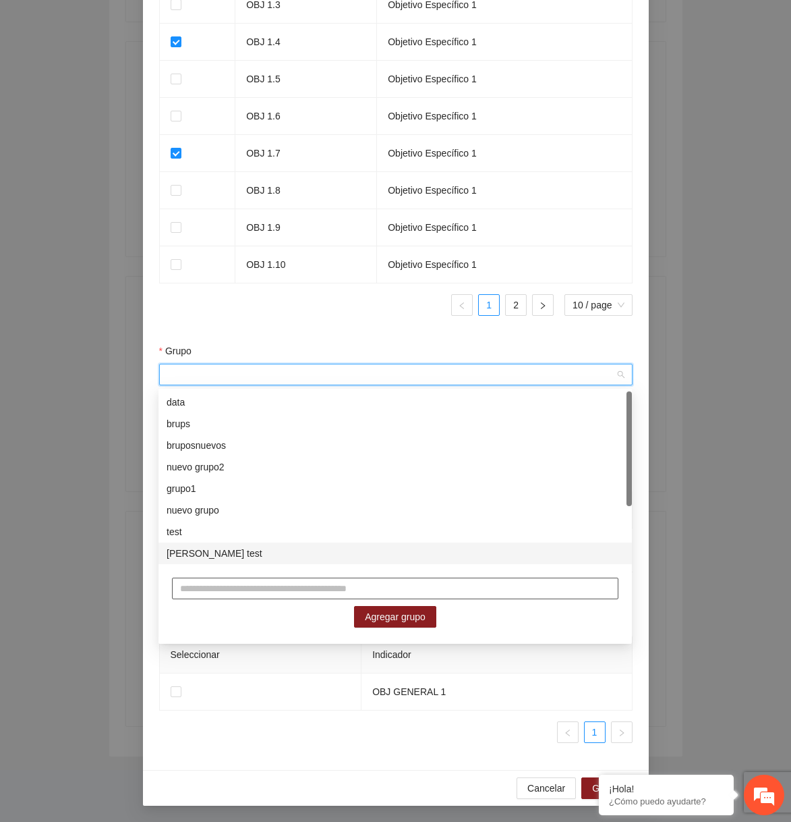
click at [301, 587] on input "text" at bounding box center [395, 588] width 447 height 22
type input "**********"
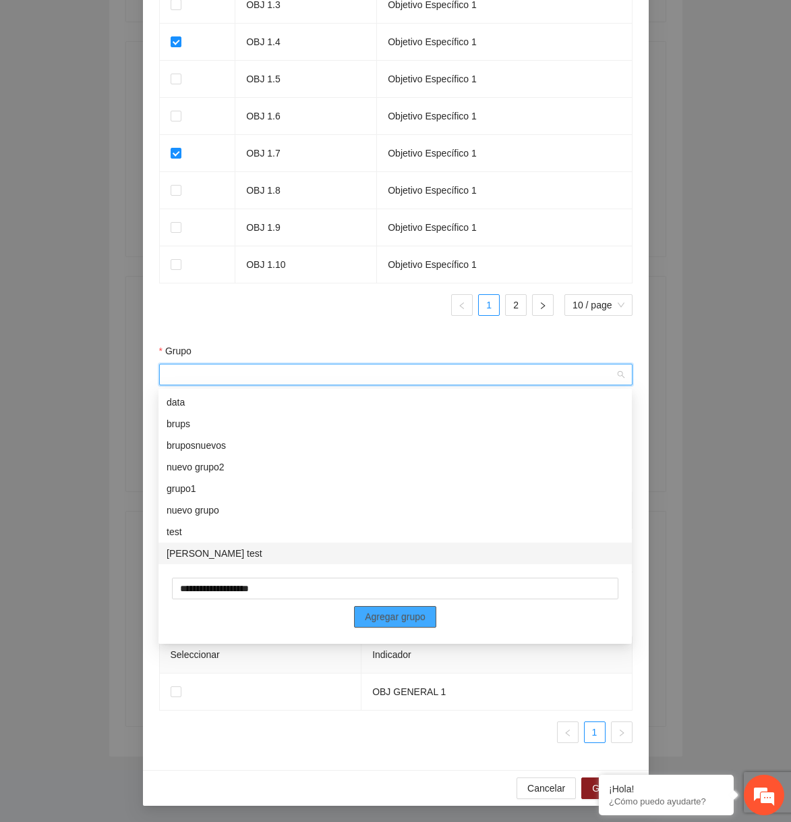
click at [383, 609] on span "Agregar grupo" at bounding box center [395, 616] width 61 height 15
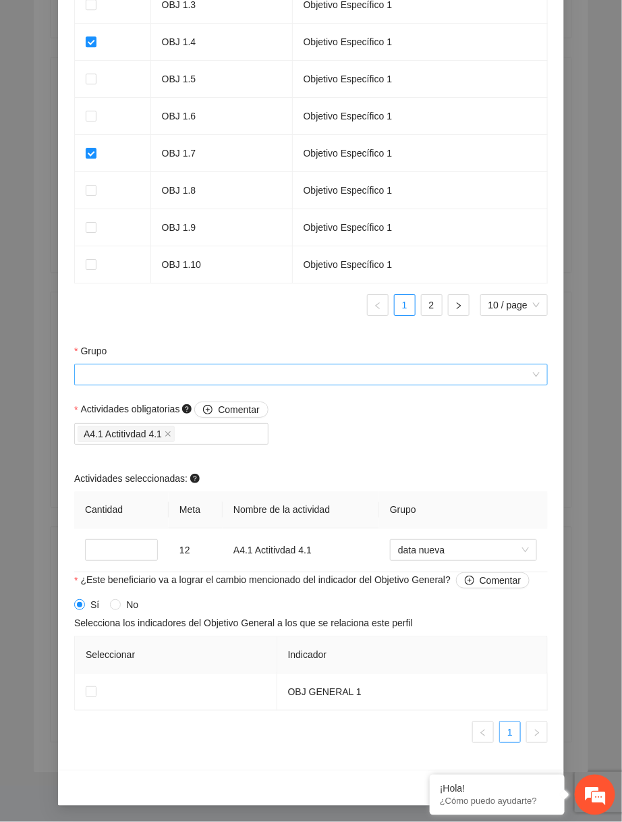
scroll to position [38, 0]
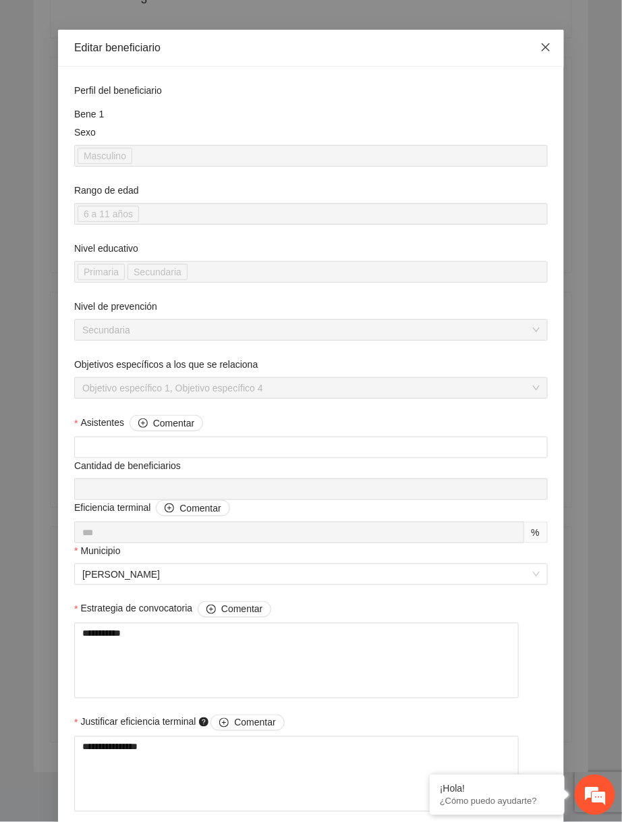
click at [546, 51] on icon "close" at bounding box center [545, 47] width 11 height 11
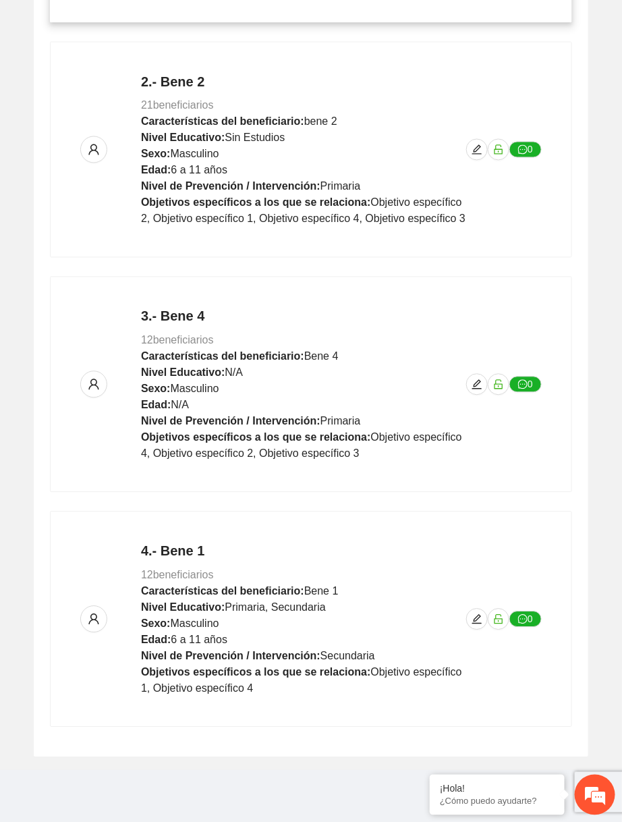
scroll to position [548, 0]
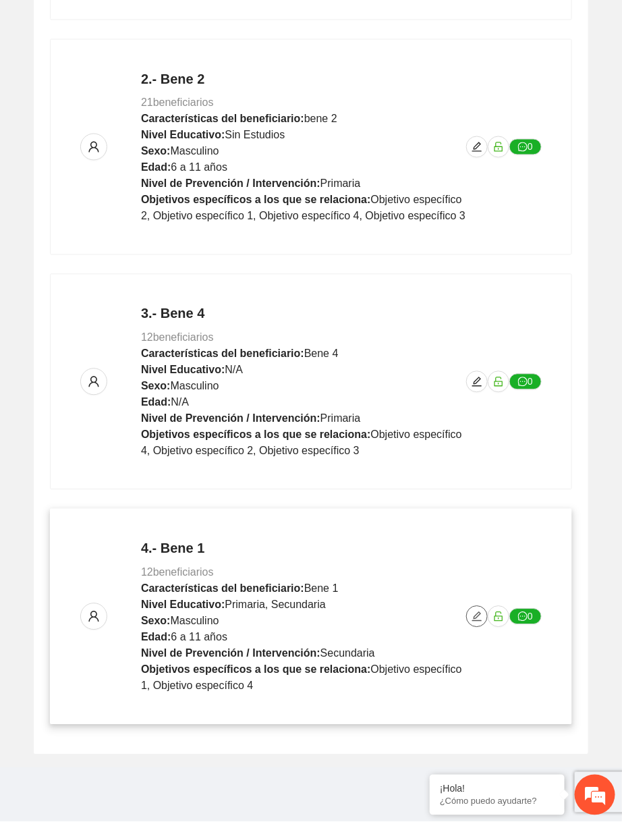
click at [477, 613] on icon "edit" at bounding box center [477, 616] width 11 height 11
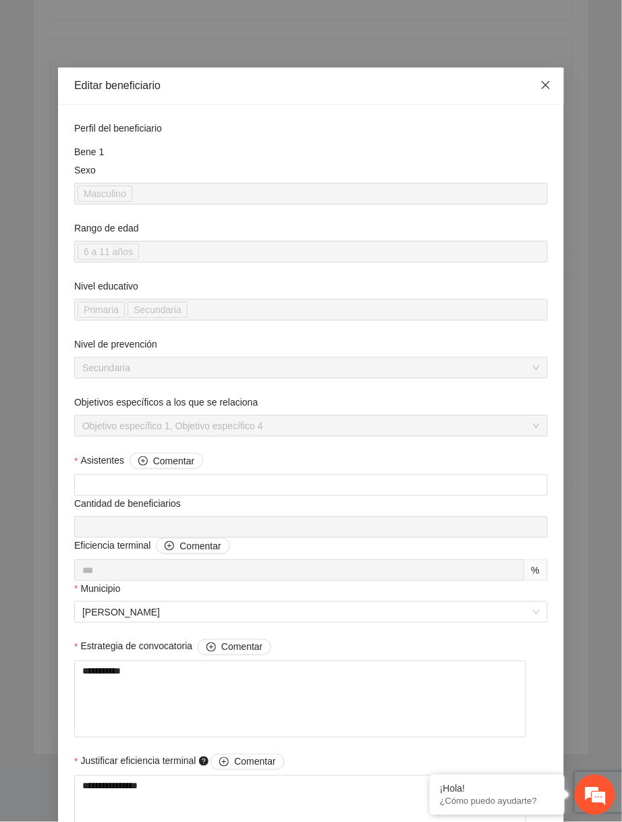
click at [549, 88] on icon "close" at bounding box center [545, 85] width 11 height 11
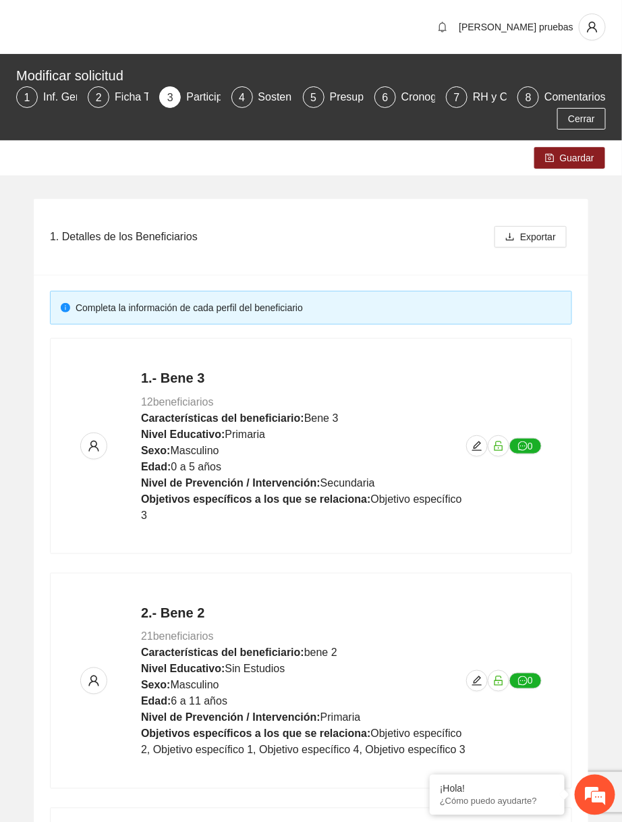
scroll to position [548, 0]
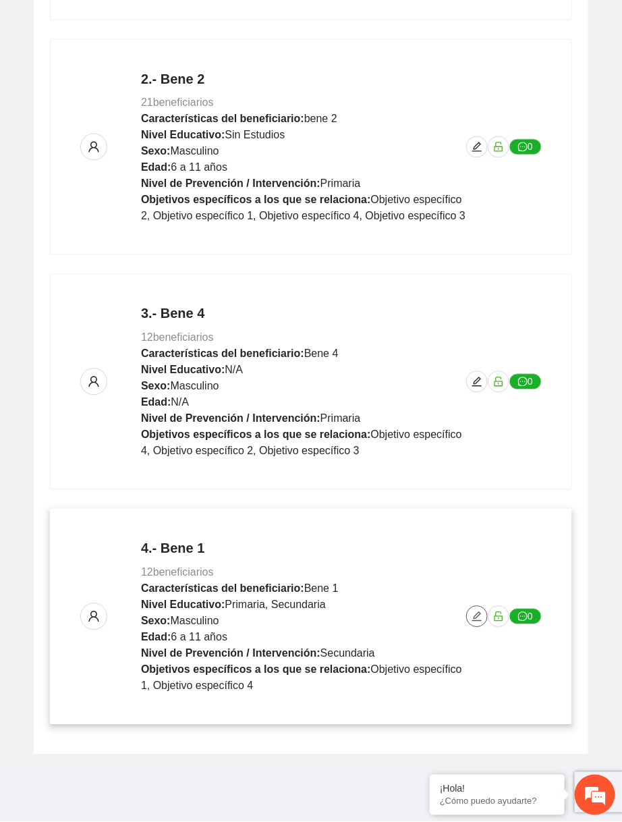
click at [477, 616] on icon "edit" at bounding box center [477, 616] width 11 height 11
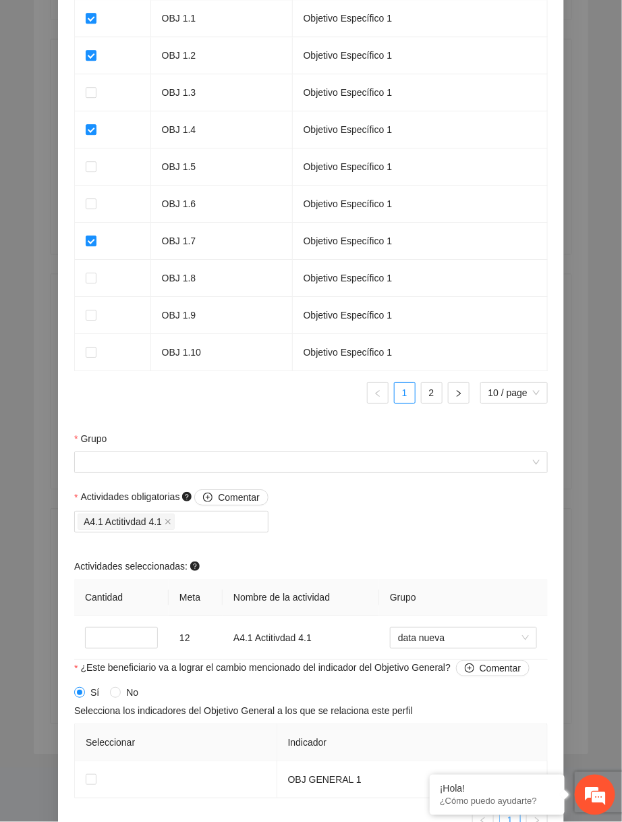
scroll to position [1021, 0]
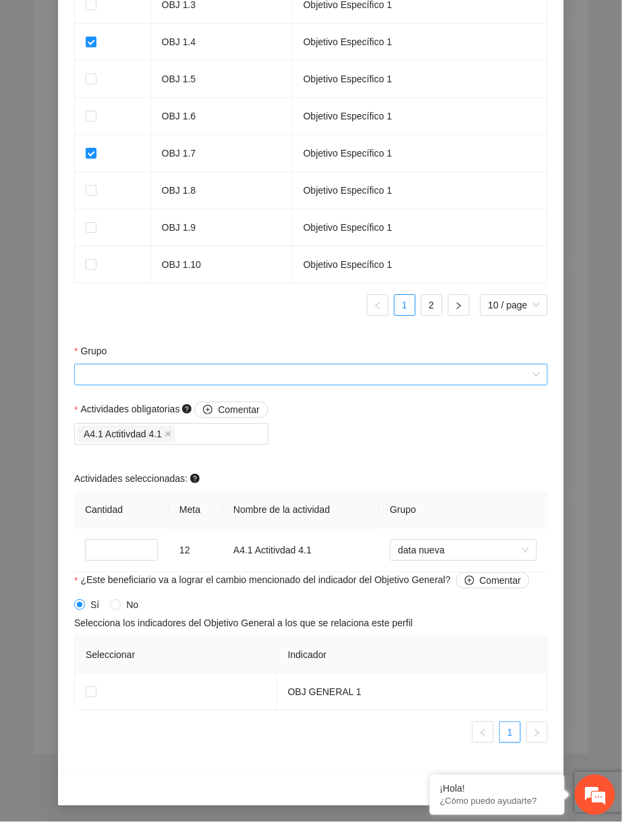
click at [346, 372] on input "Grupo" at bounding box center [306, 374] width 448 height 20
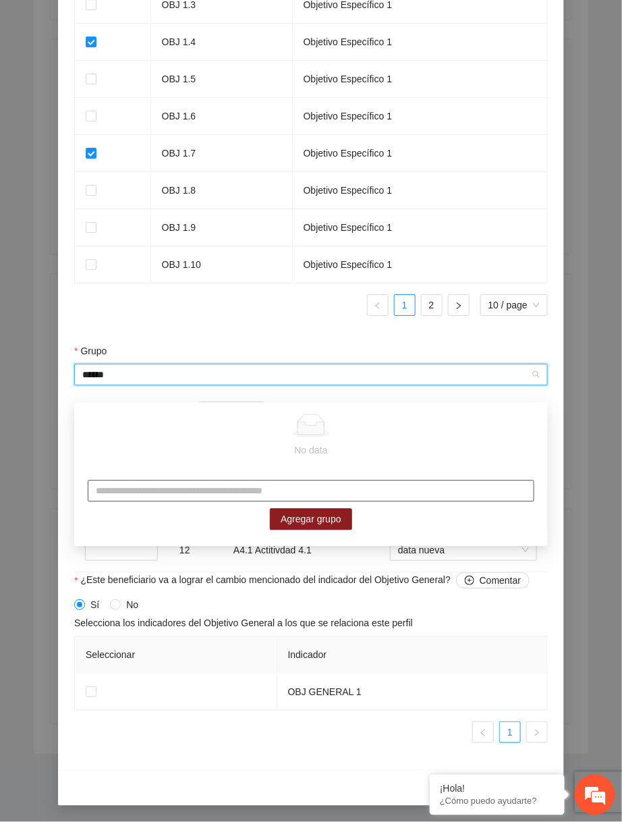
type input "******"
click at [320, 480] on input "text" at bounding box center [311, 491] width 447 height 22
type input "******"
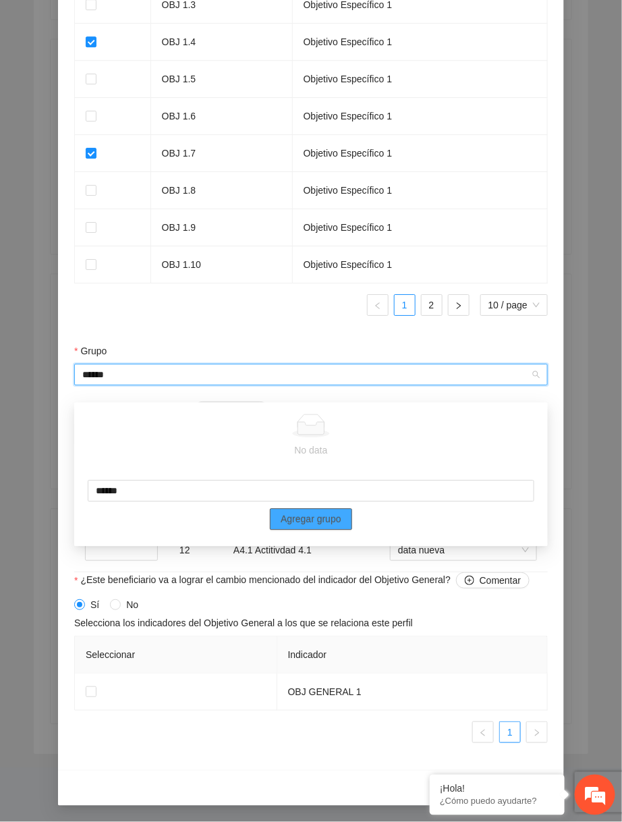
click at [331, 512] on span "Agregar grupo" at bounding box center [311, 519] width 61 height 15
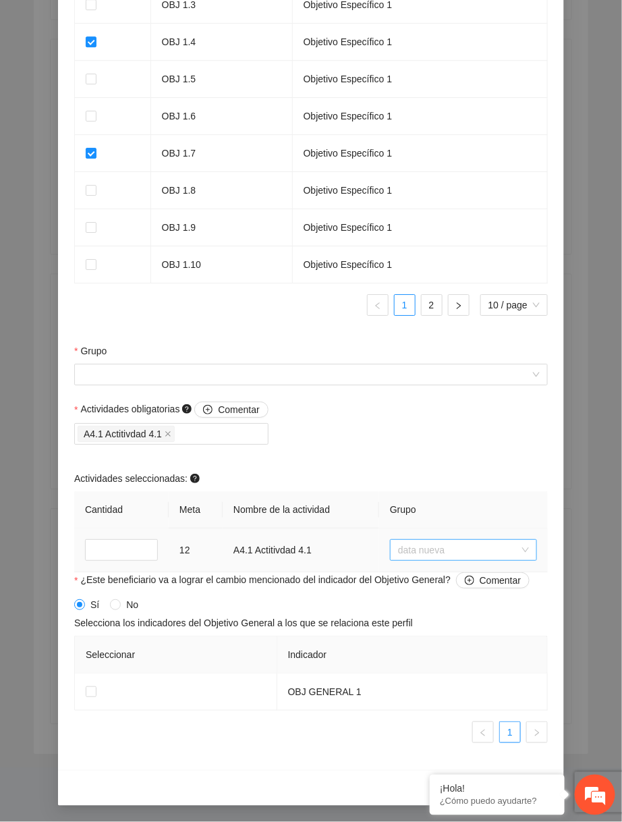
click at [409, 549] on span "data nueva" at bounding box center [463, 550] width 131 height 20
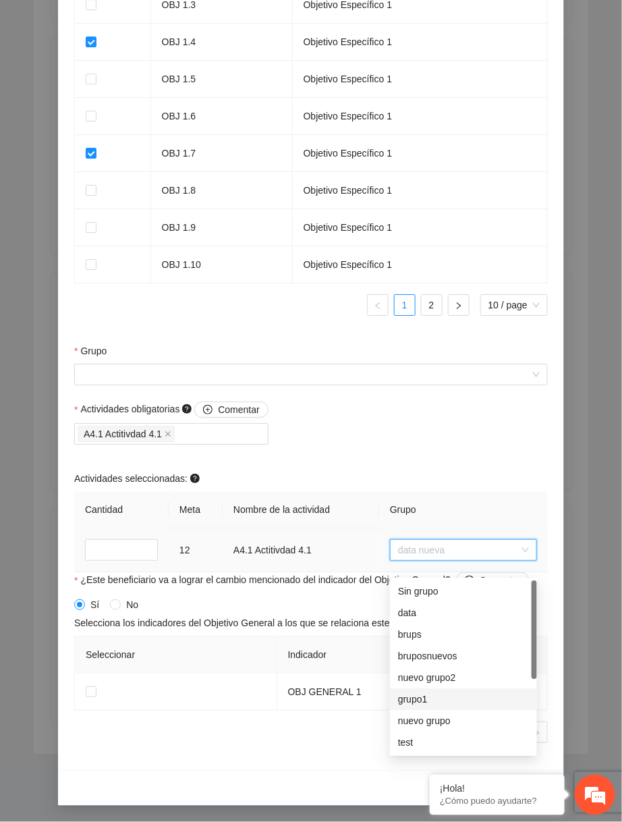
scroll to position [0, 0]
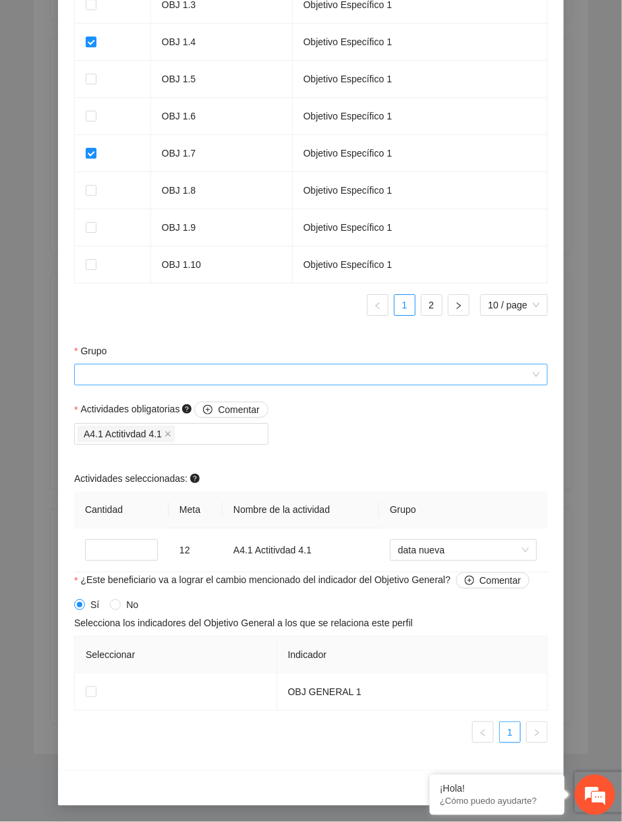
click at [362, 383] on input "Grupo" at bounding box center [306, 374] width 448 height 20
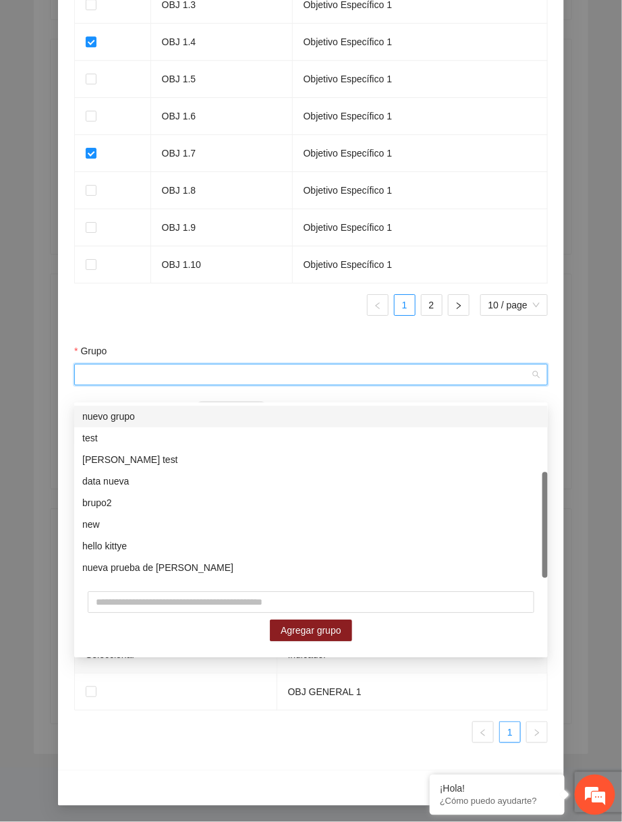
scroll to position [107, 0]
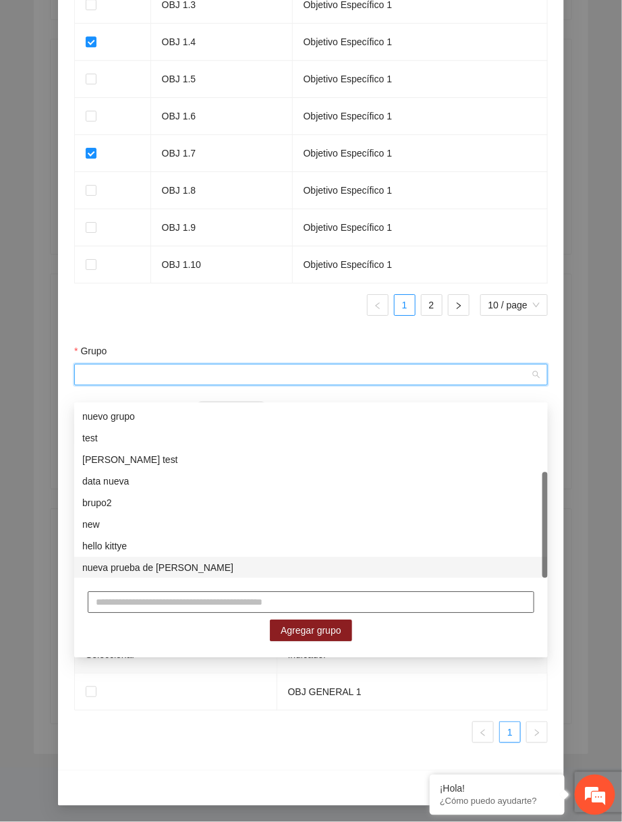
click at [202, 592] on input "text" at bounding box center [311, 603] width 447 height 22
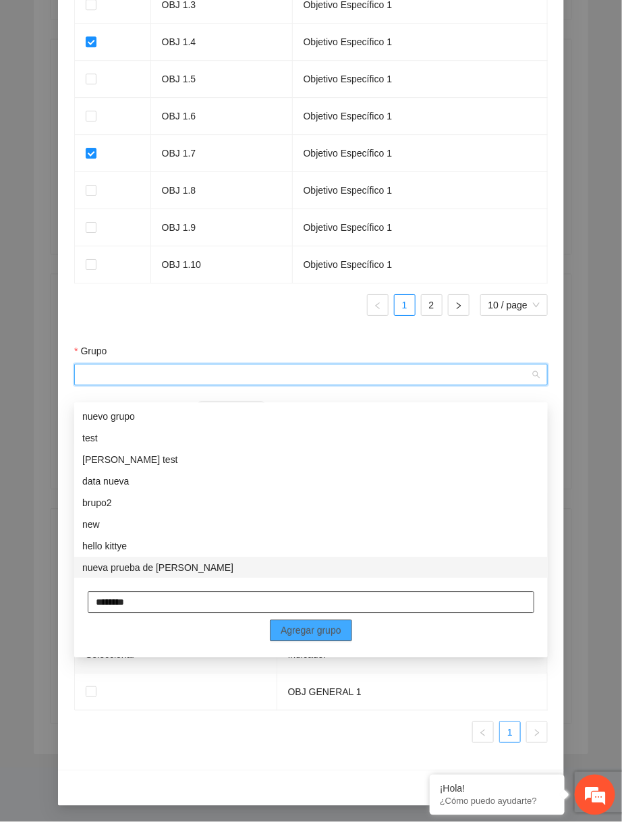
type input "********"
click at [283, 623] on span "Agregar grupo" at bounding box center [311, 630] width 61 height 15
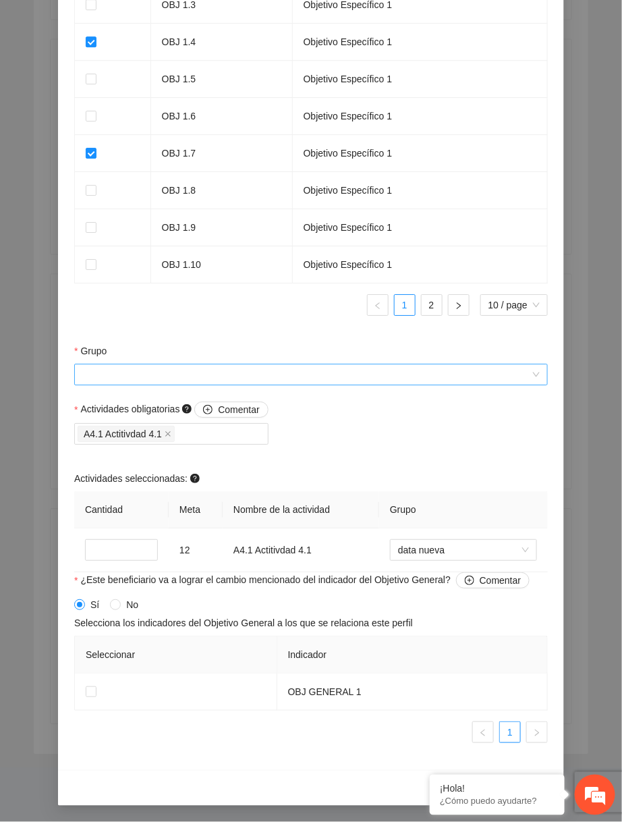
click at [272, 370] on input "Grupo" at bounding box center [306, 374] width 448 height 20
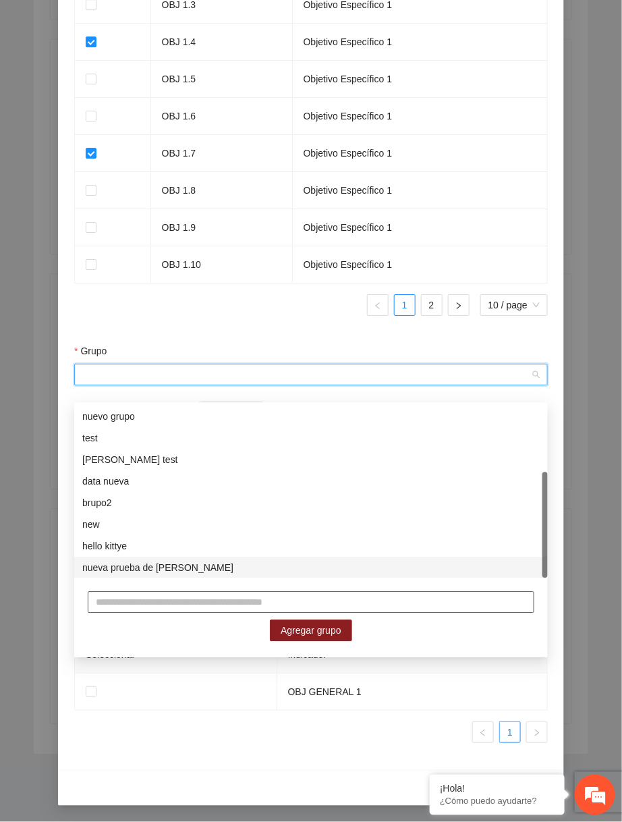
click at [247, 592] on input "text" at bounding box center [311, 603] width 447 height 22
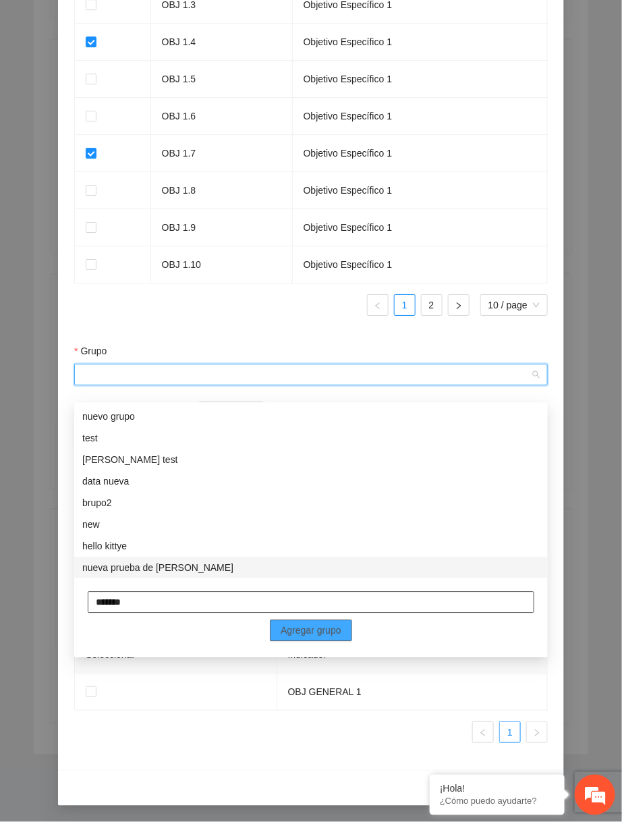
type input "*******"
click at [327, 623] on span "Agregar grupo" at bounding box center [311, 630] width 61 height 15
